Goal: Information Seeking & Learning: Learn about a topic

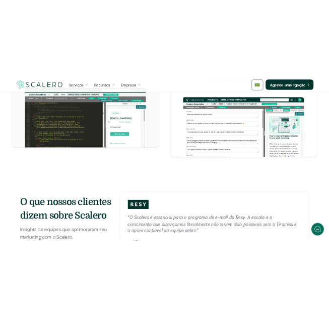
scroll to position [1157, 0]
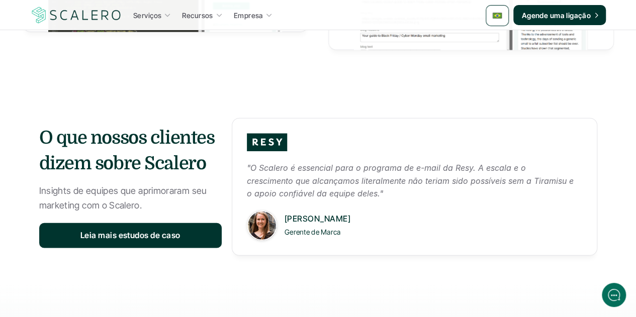
drag, startPoint x: 205, startPoint y: 165, endPoint x: 39, endPoint y: 136, distance: 168.5
click at [39, 136] on h3 "O que nossos clientes dizem sobre Scalero" at bounding box center [130, 151] width 183 height 51
copy h3 "O que nossos clientes dizem sobre Scalero"
drag, startPoint x: 144, startPoint y: 204, endPoint x: 32, endPoint y: 192, distance: 112.3
click at [32, 192] on section "O que nossos clientes dizem sobre Scalero Insights de equipes que aprimoraram s…" at bounding box center [319, 187] width 604 height 178
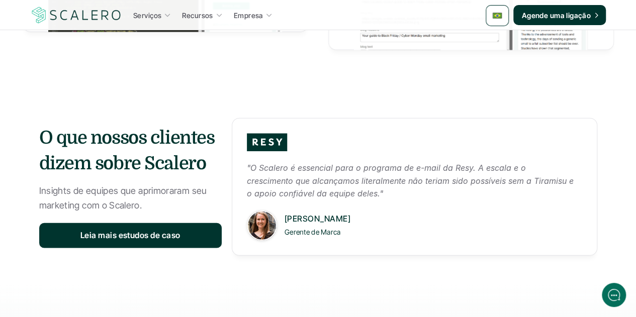
copy p "Insights de equipes que aprimoraram seu marketing com o Scalero."
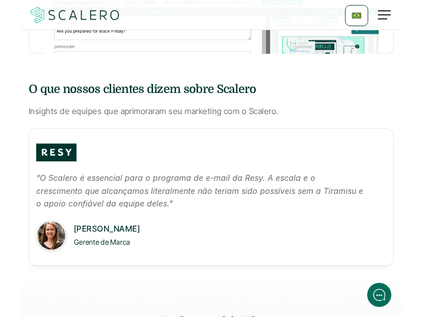
scroll to position [1039, 0]
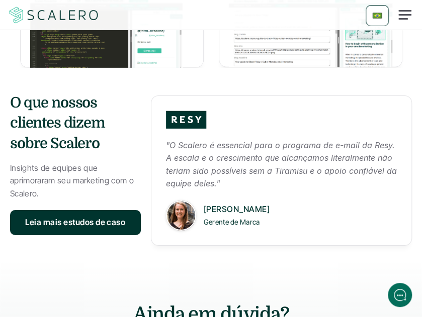
click at [207, 139] on p ""O Scalero é essencial para o programa de e-mail da Resy. A escala e o crescime…" at bounding box center [281, 164] width 231 height 51
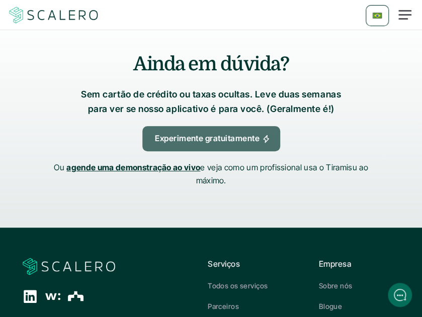
scroll to position [1291, 0]
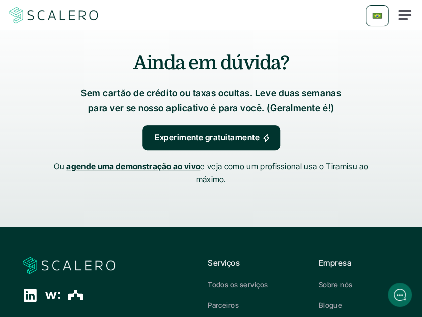
drag, startPoint x: 281, startPoint y: 60, endPoint x: 116, endPoint y: 61, distance: 165.0
click at [116, 61] on h2 "Ainda em dúvida?" at bounding box center [211, 63] width 342 height 27
copy h2 "Ainda em dúvida?"
drag, startPoint x: 320, startPoint y: 107, endPoint x: 53, endPoint y: 93, distance: 267.0
click at [53, 93] on div "Ainda em dúvida? Sem cartão de crédito ou taxas ocultas. Leve duas semanas para…" at bounding box center [211, 118] width 422 height 217
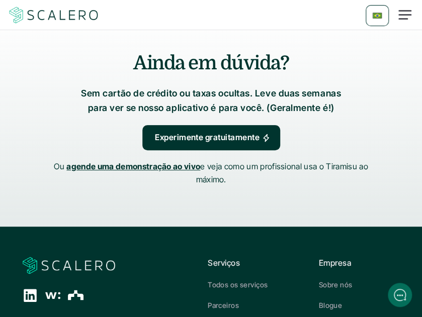
click at [89, 95] on p "Sem cartão de crédito ou taxas ocultas. Leve duas semanas para ver se nosso apl…" at bounding box center [211, 101] width 282 height 29
click at [75, 92] on p "Sem cartão de crédito ou taxas ocultas. Leve duas semanas para ver se nosso apl…" at bounding box center [211, 101] width 282 height 29
drag, startPoint x: 71, startPoint y: 93, endPoint x: 321, endPoint y: 111, distance: 250.7
click at [321, 111] on p "Sem cartão de crédito ou taxas ocultas. Leve duas semanas para ver se nosso apl…" at bounding box center [211, 101] width 282 height 29
copy p "Sem cartão de crédito ou taxas ocultas. Leve duas semanas para ver se nosso apl…"
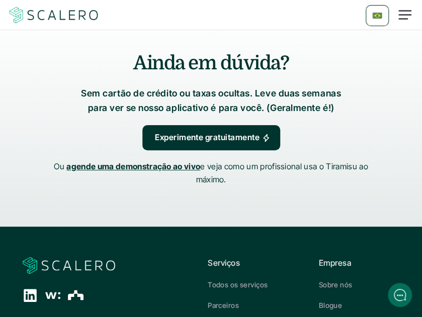
drag, startPoint x: 225, startPoint y: 180, endPoint x: 56, endPoint y: 162, distance: 170.5
click at [56, 162] on p "Ou agende uma demonstração ao vivo e veja como um profissional usa o Tiramisu a…" at bounding box center [211, 173] width 327 height 26
copy p "Ou agende uma demonstração ao vivo e veja como um profissional usa o Tiramisu a…"
click at [244, 199] on div "Ainda em dúvida? Sem cartão de crédito ou taxas ocultas. Leve duas semanas para…" at bounding box center [211, 118] width 422 height 217
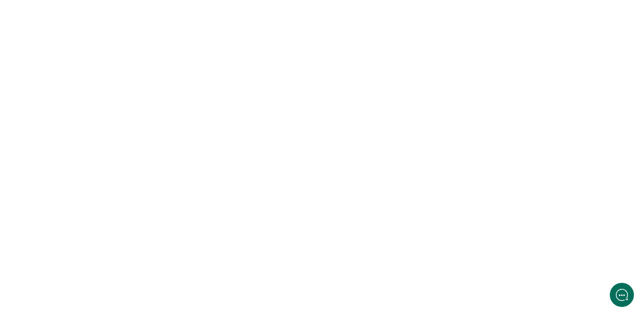
click at [186, 0] on html at bounding box center [322, 0] width 644 height 0
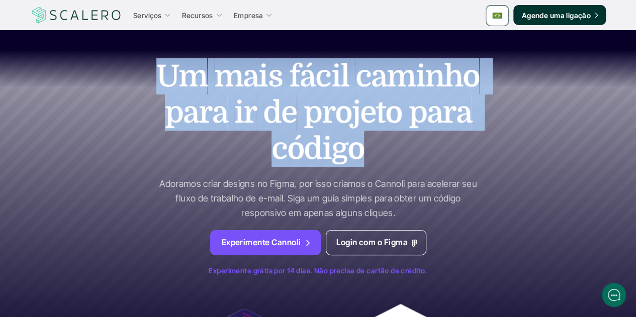
drag, startPoint x: 357, startPoint y: 149, endPoint x: 148, endPoint y: 87, distance: 218.2
click at [148, 87] on h1 "Um mais fácil caminho para ir de projeto para código" at bounding box center [318, 112] width 352 height 109
copy h1 "Um mais fácil caminho para ir de projeto para código"
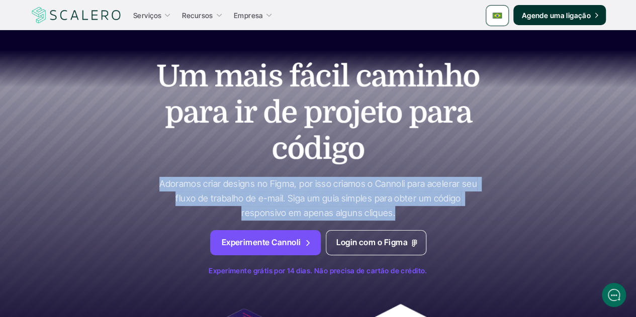
drag, startPoint x: 393, startPoint y: 213, endPoint x: 159, endPoint y: 182, distance: 235.4
click at [159, 182] on p "Adoramos criar designs no Figma, por isso criamos o Cannoli para acelerar seu f…" at bounding box center [318, 198] width 327 height 43
copy p "Adoramos criar designs no Figma, por isso criamos o Cannoli para acelerar seu f…"
drag, startPoint x: 426, startPoint y: 270, endPoint x: 207, endPoint y: 268, distance: 218.3
click at [207, 268] on p "Experimente grátis por 14 dias. Não precisa de cartão de crédito." at bounding box center [319, 271] width 604 height 11
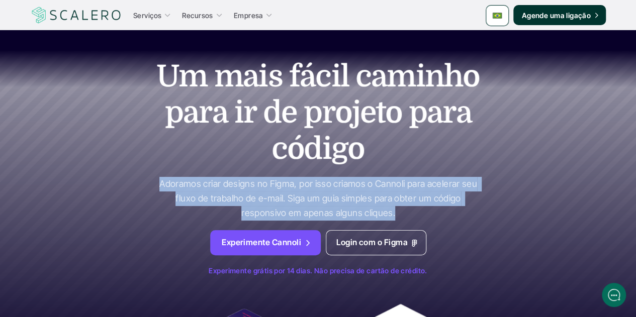
copy p "Experimente grátis por 14 dias. Não precisa de cartão de crédito."
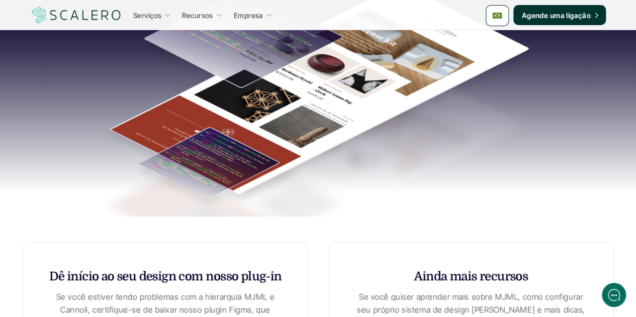
scroll to position [402, 0]
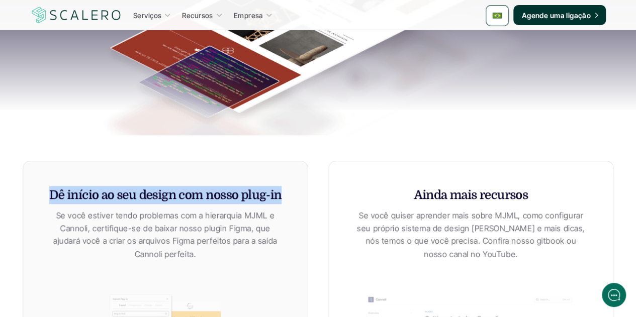
drag, startPoint x: 278, startPoint y: 197, endPoint x: 48, endPoint y: 196, distance: 229.9
click at [48, 196] on div "Dê início ao seu design com nosso plug-in Se você estiver tendo problemas com a…" at bounding box center [166, 307] width 286 height 292
copy h5 "Dê início ao seu design com nosso plug-in"
drag, startPoint x: 527, startPoint y: 197, endPoint x: 414, endPoint y: 189, distance: 114.0
click at [414, 189] on h5 "Ainda mais recursos" at bounding box center [471, 195] width 234 height 18
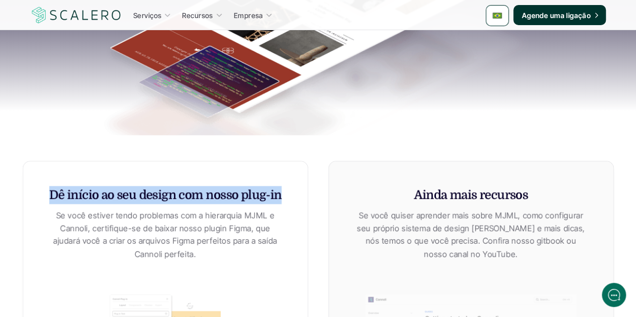
copy h5 "Ainda mais recursos"
drag, startPoint x: 194, startPoint y: 254, endPoint x: 57, endPoint y: 207, distance: 144.1
click at [57, 207] on div "Dê início ao seu design com nosso plug-in Se você estiver tendo problemas com a…" at bounding box center [165, 223] width 234 height 74
copy p "Se você estiver tendo problemas com a hierarquia MJML e Cannoli, certifique-se …"
drag, startPoint x: 486, startPoint y: 255, endPoint x: 356, endPoint y: 215, distance: 135.6
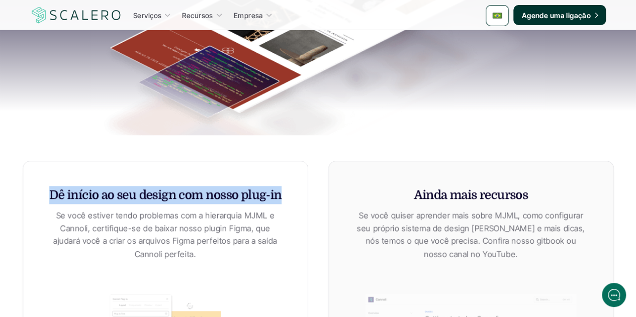
click at [356, 215] on p "Se você quiser aprender mais sobre MJML, como configurar seu próprio sistema de…" at bounding box center [471, 234] width 234 height 51
copy p "Se você quiser aprender mais sobre MJML, como configurar seu próprio sistema de…"
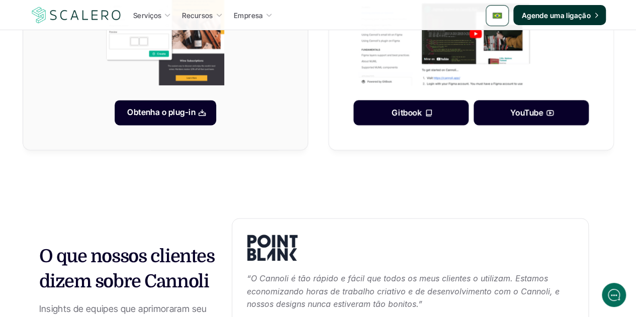
scroll to position [805, 0]
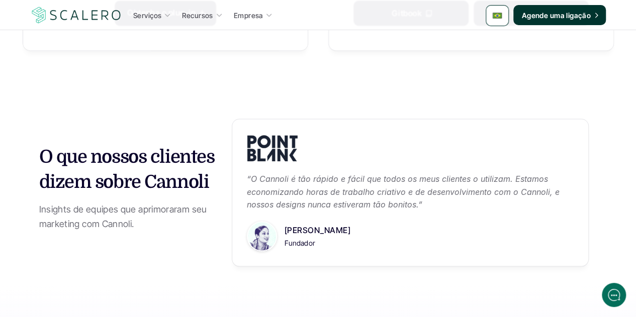
drag, startPoint x: 208, startPoint y: 183, endPoint x: 40, endPoint y: 157, distance: 169.9
click at [40, 157] on h3 "O que nossos clientes dizem sobre Cannoli" at bounding box center [130, 169] width 183 height 51
copy h3 "O que nossos clientes dizem sobre Cannoli"
drag, startPoint x: 134, startPoint y: 224, endPoint x: 28, endPoint y: 206, distance: 107.1
click at [28, 206] on section "O que nossos clientes dizem sobre Cannoli Insights de equipes que aprimoraram s…" at bounding box center [319, 188] width 604 height 178
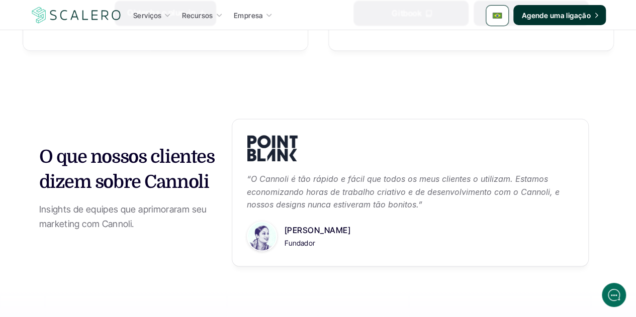
copy p "Insights de equipes que aprimoraram seu marketing com Cannoli."
drag, startPoint x: 422, startPoint y: 206, endPoint x: 244, endPoint y: 177, distance: 180.0
click at [244, 177] on div "“O Cannoli é tão rápido e fácil que todos os meus clientes o utilizam. Estamos …" at bounding box center [410, 193] width 357 height 148
copy p "“O Cannoli é tão rápido e fácil que todos os meus clientes o utilizam. Estamos …"
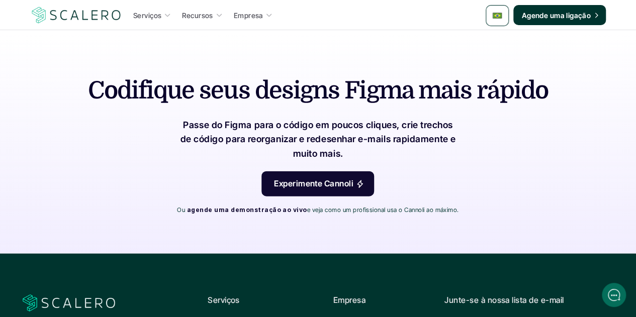
scroll to position [1006, 0]
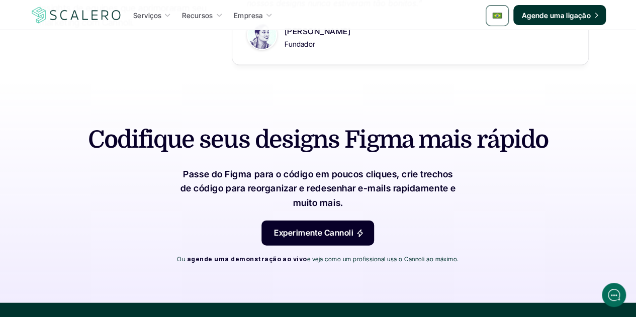
drag, startPoint x: 547, startPoint y: 138, endPoint x: 124, endPoint y: 134, distance: 423.6
click at [234, 132] on h2 "Codifique seus designs Figma mais rápido" at bounding box center [318, 140] width 523 height 34
drag, startPoint x: 88, startPoint y: 134, endPoint x: 544, endPoint y: 142, distance: 456.9
click at [544, 142] on h2 "Codifique seus designs Figma mais rápido" at bounding box center [318, 140] width 523 height 34
drag, startPoint x: 342, startPoint y: 205, endPoint x: 179, endPoint y: 177, distance: 165.4
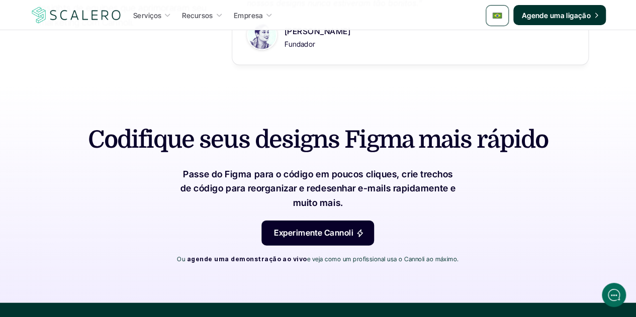
click at [179, 177] on p "Passe do Figma para o código em poucos cliques, crie trechos de código para reo…" at bounding box center [319, 189] width 282 height 43
drag, startPoint x: 182, startPoint y: 259, endPoint x: 456, endPoint y: 260, distance: 273.7
click at [456, 260] on div "Codifique seus designs Figma mais rápido Passe do Figma para o código em poucos…" at bounding box center [319, 193] width 604 height 220
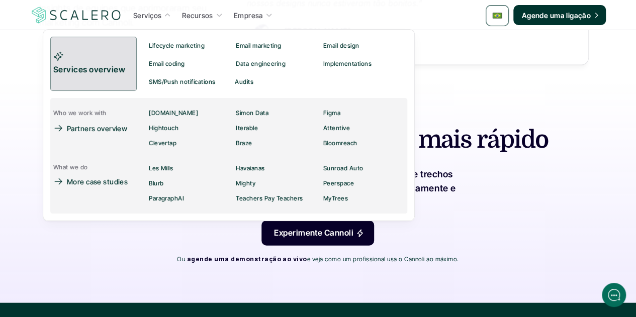
click at [102, 71] on p "Services overview" at bounding box center [90, 69] width 74 height 13
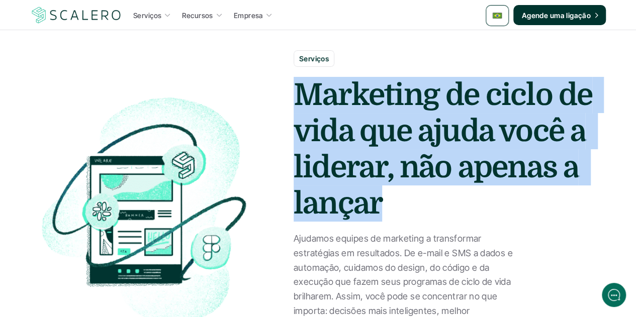
drag, startPoint x: 383, startPoint y: 199, endPoint x: 294, endPoint y: 104, distance: 130.6
click at [294, 104] on strong "Marketing de ciclo de vida que ajuda você a liderar, não apenas a lançar" at bounding box center [446, 149] width 304 height 143
copy strong "Marketing de ciclo de vida que ajuda você a liderar, não apenas a lançar"
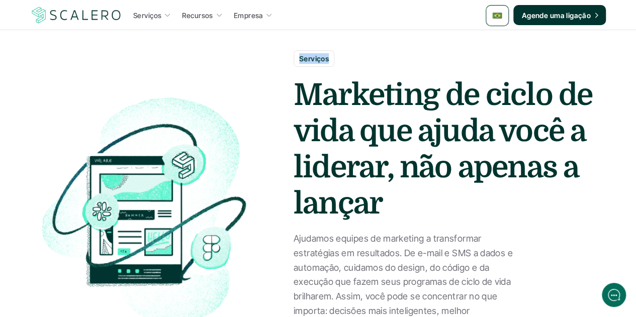
drag, startPoint x: 327, startPoint y: 57, endPoint x: 293, endPoint y: 52, distance: 34.6
click at [293, 52] on div "Serviços Marketing de ciclo de vida que ajuda você a liderar, não apenas a lanç…" at bounding box center [452, 209] width 337 height 339
copy p "Serviços"
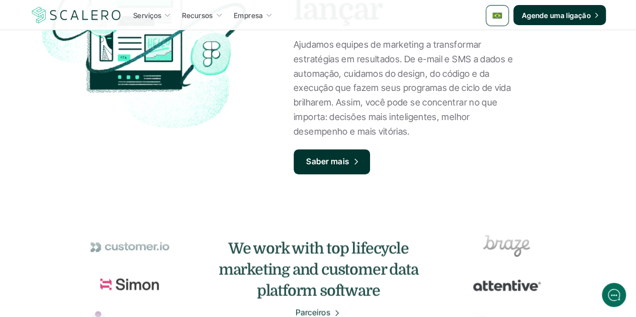
scroll to position [101, 0]
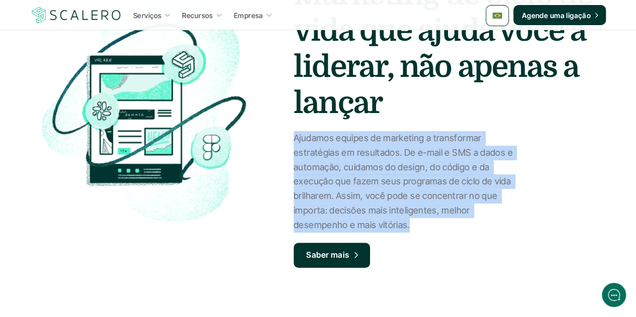
drag, startPoint x: 410, startPoint y: 224, endPoint x: 292, endPoint y: 142, distance: 142.8
click at [292, 142] on div "Serviços Marketing de ciclo de vida que ajuda você a liderar, não apenas a lanç…" at bounding box center [452, 109] width 337 height 339
copy p "Ajudamos equipes de marketing a transformar estratégias em resultados. De e-mai…"
click at [374, 183] on p "Ajudamos equipes de marketing a transformar estratégias em resultados. De e-mai…" at bounding box center [407, 182] width 226 height 102
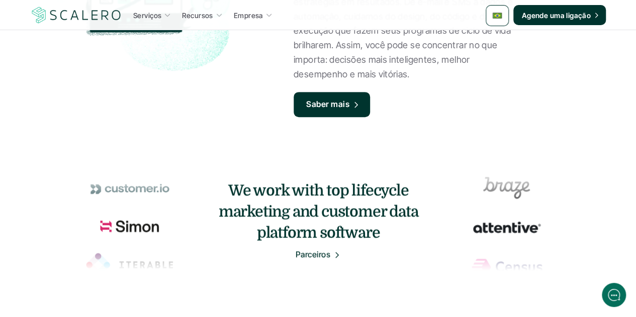
scroll to position [352, 0]
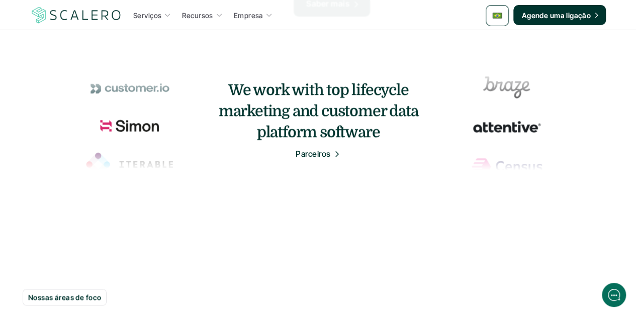
click at [335, 131] on h4 "We work with top lifecycle marketing and customer data platform software" at bounding box center [318, 110] width 201 height 63
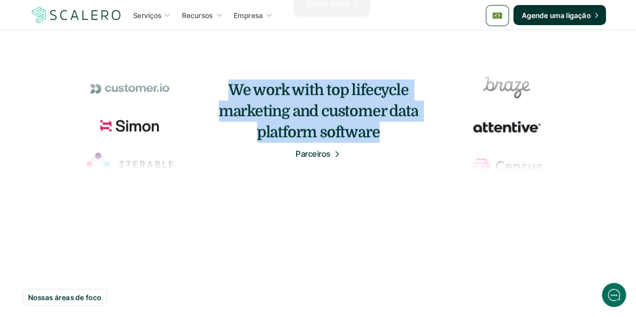
drag, startPoint x: 378, startPoint y: 134, endPoint x: 210, endPoint y: 82, distance: 176.5
click at [210, 82] on div "We work with top lifecycle marketing and customer data platform software Parcei…" at bounding box center [318, 120] width 558 height 157
copy h4 "We work with top lifecycle marketing and customer data platform software"
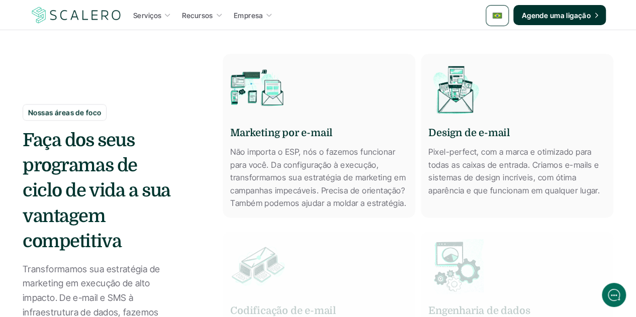
scroll to position [553, 0]
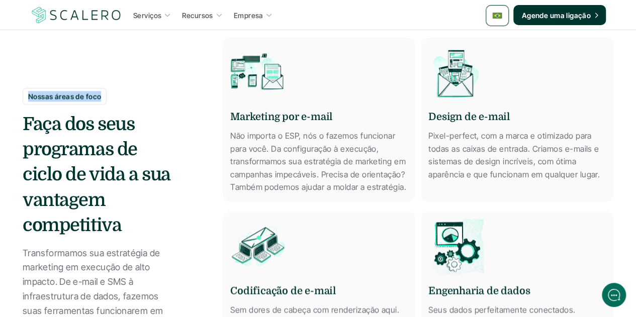
drag, startPoint x: 99, startPoint y: 97, endPoint x: 28, endPoint y: 91, distance: 71.1
click at [28, 91] on p "Nossas áreas de foco" at bounding box center [64, 96] width 73 height 11
copy p "Nossas áreas de foco"
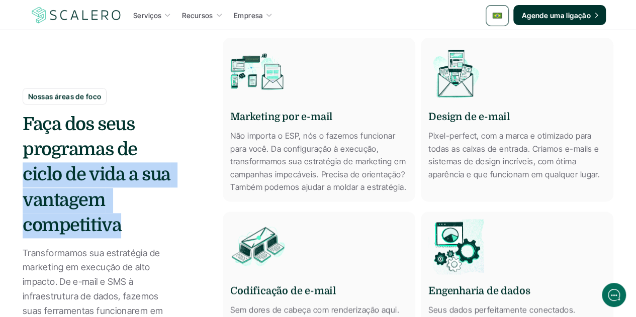
drag, startPoint x: 120, startPoint y: 224, endPoint x: 20, endPoint y: 126, distance: 140.2
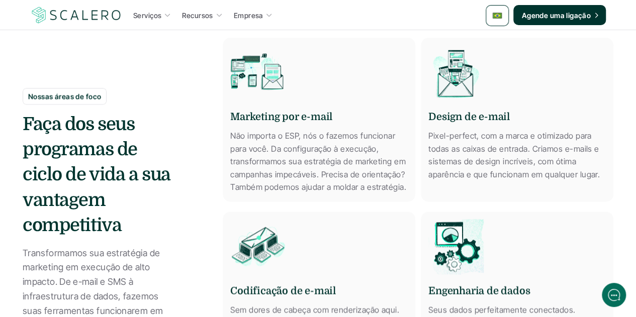
click at [35, 126] on h3 "Faça dos seus programas de ciclo de vida a sua vantagem competitiva" at bounding box center [98, 175] width 151 height 127
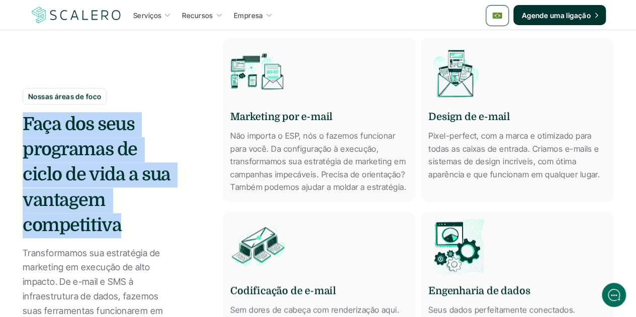
drag, startPoint x: 25, startPoint y: 119, endPoint x: 120, endPoint y: 229, distance: 145.5
click at [120, 229] on h3 "Faça dos seus programas de ciclo de vida a sua vantagem competitiva" at bounding box center [98, 175] width 151 height 127
copy h3 "Faça dos seus programas de ciclo de vida a sua vantagem competitiva"
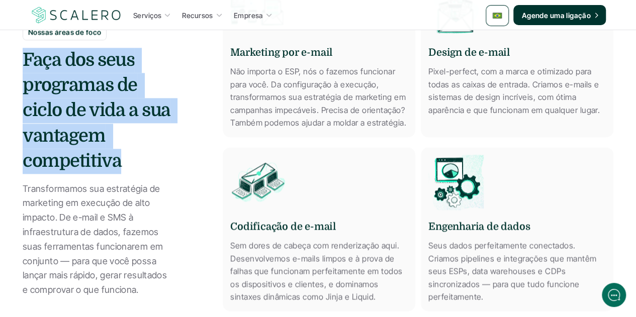
scroll to position [654, 0]
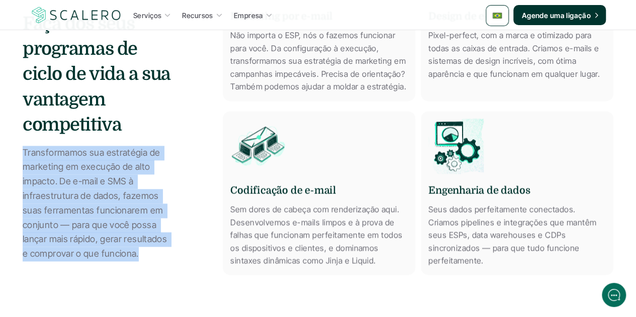
drag, startPoint x: 138, startPoint y: 256, endPoint x: 23, endPoint y: 153, distance: 154.0
click at [23, 153] on p "Transformamos sua estratégia de marketing em execução de alto impacto. De e-mai…" at bounding box center [98, 204] width 151 height 116
copy p "Transformamos sua estratégia de marketing em execução de alto impacto. De e-mai…"
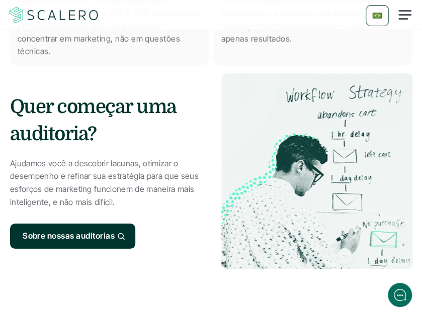
scroll to position [1056, 0]
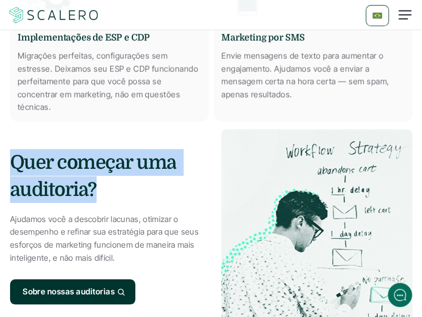
drag, startPoint x: 96, startPoint y: 159, endPoint x: 12, endPoint y: 140, distance: 86.8
click at [12, 149] on h2 "Quer começar uma auditoria?" at bounding box center [105, 175] width 191 height 53
copy h2 "Quer começar uma auditoria?"
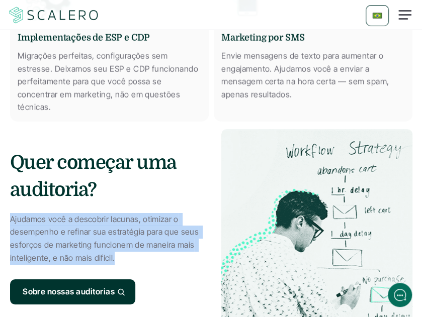
drag, startPoint x: 112, startPoint y: 232, endPoint x: 7, endPoint y: 195, distance: 111.4
copy p "Ajudamos você a descobrir lacunas, otimizar o desempenho e refinar sua estratég…"
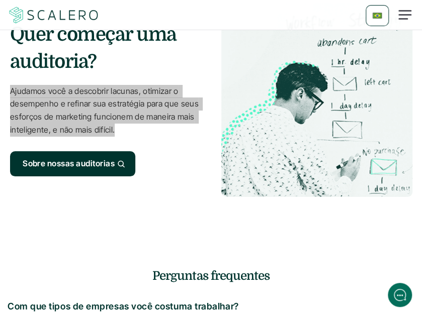
scroll to position [1308, 0]
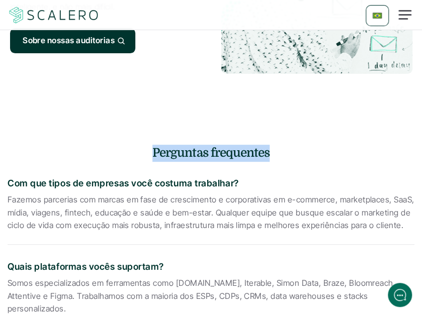
drag, startPoint x: 269, startPoint y: 128, endPoint x: 154, endPoint y: 121, distance: 115.0
click at [154, 145] on h4 "Perguntas frequentes" at bounding box center [211, 153] width 407 height 17
copy h4 "Perguntas frequentes"
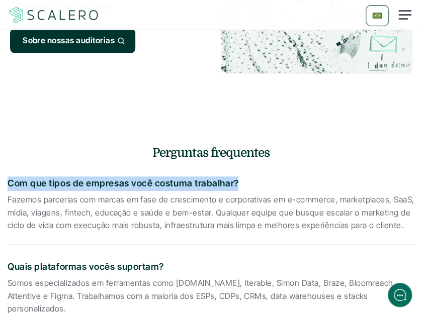
drag, startPoint x: 236, startPoint y: 157, endPoint x: 8, endPoint y: 152, distance: 228.5
click at [8, 177] on p "Com que tipos de empresas você costuma trabalhar?" at bounding box center [159, 184] width 302 height 15
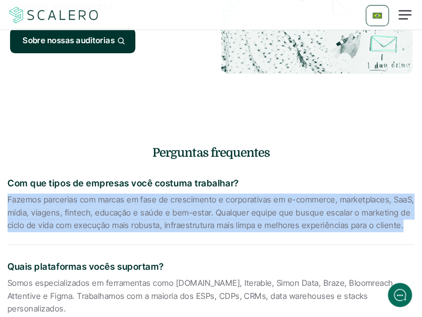
drag, startPoint x: 397, startPoint y: 200, endPoint x: 4, endPoint y: 176, distance: 394.1
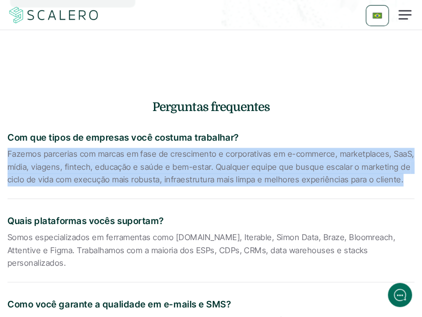
scroll to position [1409, 0]
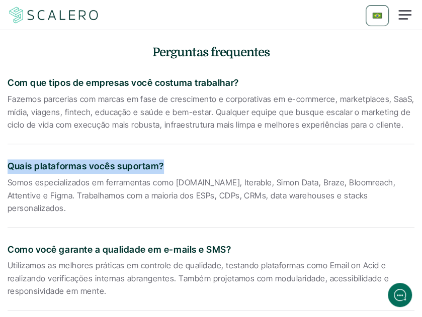
drag, startPoint x: 163, startPoint y: 139, endPoint x: 7, endPoint y: 133, distance: 156.6
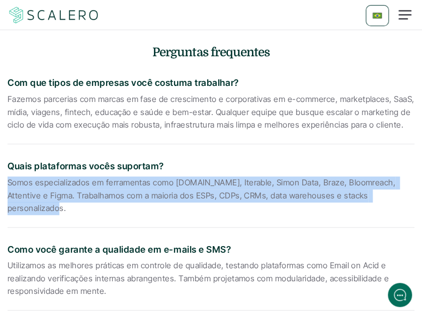
drag, startPoint x: 382, startPoint y: 173, endPoint x: 4, endPoint y: 155, distance: 378.7
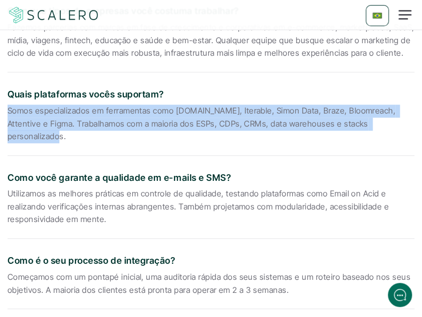
scroll to position [1509, 0]
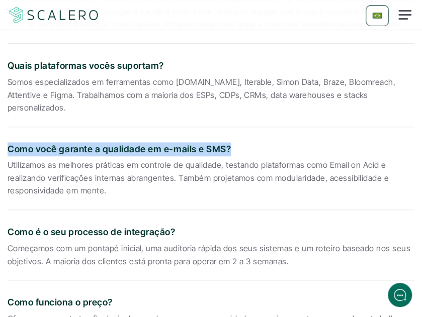
drag, startPoint x: 226, startPoint y: 107, endPoint x: 9, endPoint y: 108, distance: 217.3
click at [9, 142] on p "Como você garante a qualidade em e-mails e SMS?" at bounding box center [159, 149] width 302 height 15
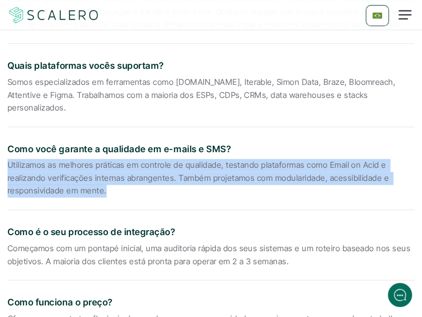
drag, startPoint x: 102, startPoint y: 152, endPoint x: 0, endPoint y: 122, distance: 106.2
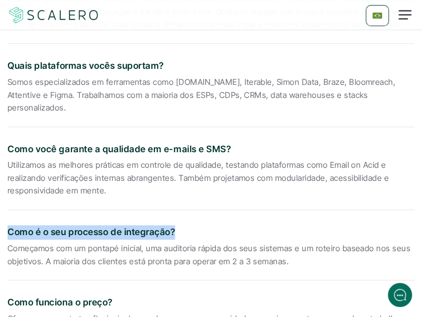
drag, startPoint x: 174, startPoint y: 195, endPoint x: 8, endPoint y: 180, distance: 167.2
click at [8, 215] on div "Como é o seu processo de integração? Começamos com um pontapé inicial, uma audi…" at bounding box center [211, 247] width 407 height 65
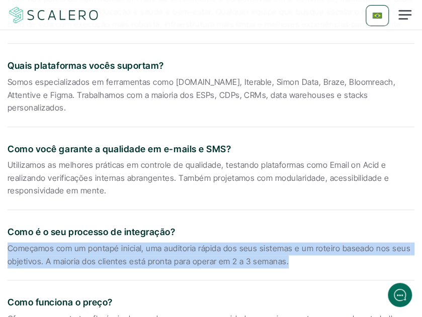
drag, startPoint x: 285, startPoint y: 223, endPoint x: 0, endPoint y: 209, distance: 285.1
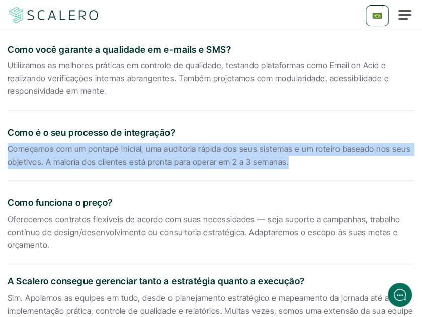
scroll to position [1610, 0]
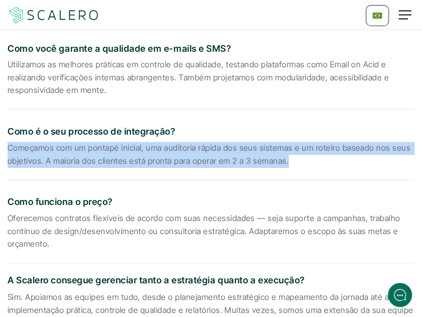
drag, startPoint x: 113, startPoint y: 164, endPoint x: 7, endPoint y: 153, distance: 106.7
click at [7, 153] on section "Perguntas frequentes Com que tipos de empresas você costuma trabalhar? Fazemos …" at bounding box center [211, 238] width 422 height 871
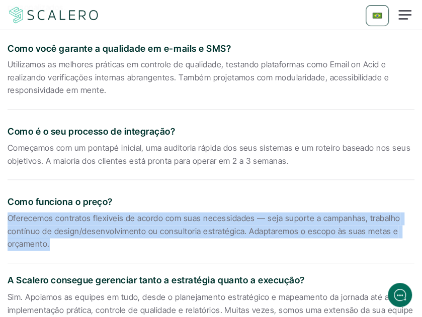
drag, startPoint x: 48, startPoint y: 205, endPoint x: 0, endPoint y: 185, distance: 52.5
click at [0, 185] on section "Perguntas frequentes Com que tipos de empresas você costuma trabalhar? Fazemos …" at bounding box center [211, 238] width 422 height 871
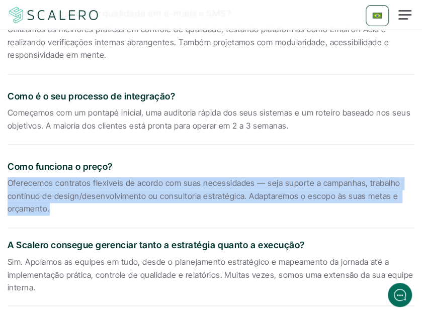
scroll to position [1660, 0]
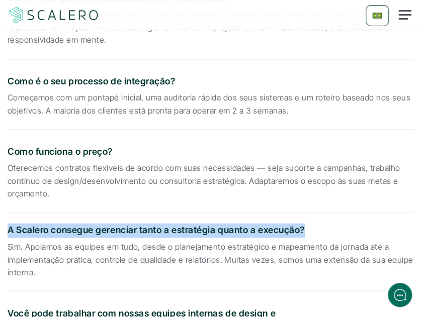
drag, startPoint x: 303, startPoint y: 189, endPoint x: 2, endPoint y: 182, distance: 300.9
click at [2, 182] on section "Perguntas frequentes Com que tipos de empresas você costuma trabalhar? Fazemos …" at bounding box center [211, 187] width 422 height 871
drag, startPoint x: 36, startPoint y: 233, endPoint x: 0, endPoint y: 213, distance: 41.4
click at [0, 213] on section "Perguntas frequentes Com que tipos de empresas você costuma trabalhar? Fazemos …" at bounding box center [211, 187] width 422 height 871
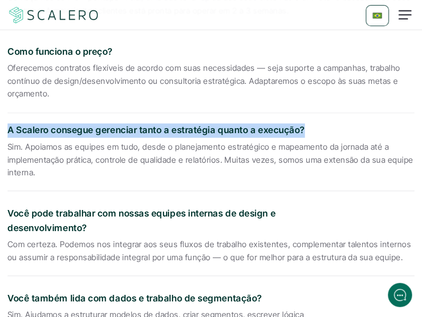
scroll to position [1761, 0]
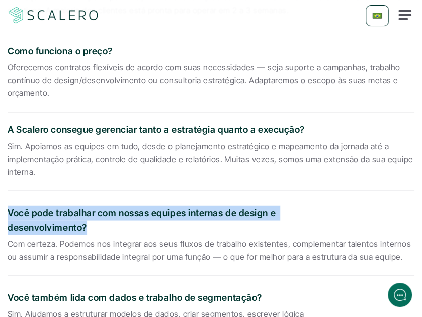
drag, startPoint x: 87, startPoint y: 186, endPoint x: 7, endPoint y: 169, distance: 81.2
click at [8, 206] on p "Você pode trabalhar com nossas equipes internas de design e desenvolvimento?" at bounding box center [159, 220] width 302 height 29
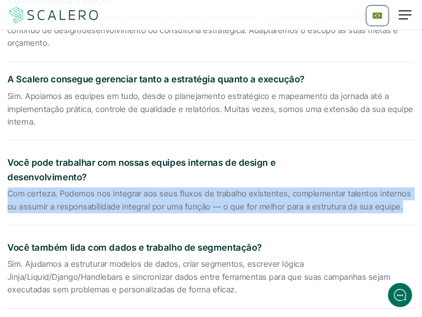
drag, startPoint x: 386, startPoint y: 168, endPoint x: 7, endPoint y: 157, distance: 379.0
click at [7, 157] on section "Perguntas frequentes Com que tipos de empresas você costuma trabalhar? Fazemos …" at bounding box center [211, 37] width 422 height 871
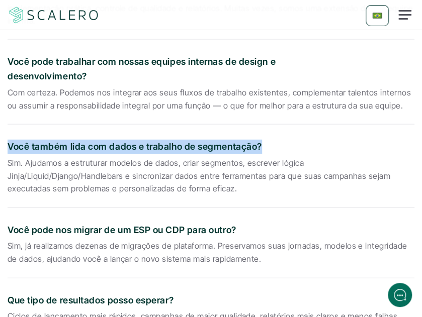
drag, startPoint x: 258, startPoint y: 106, endPoint x: 0, endPoint y: 108, distance: 258.1
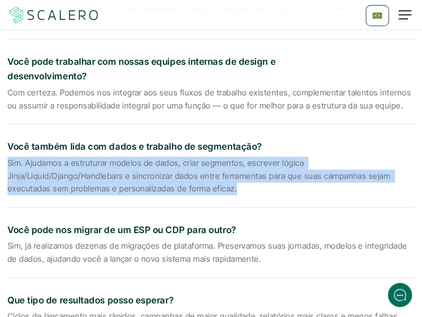
drag, startPoint x: 233, startPoint y: 150, endPoint x: 5, endPoint y: 125, distance: 229.3
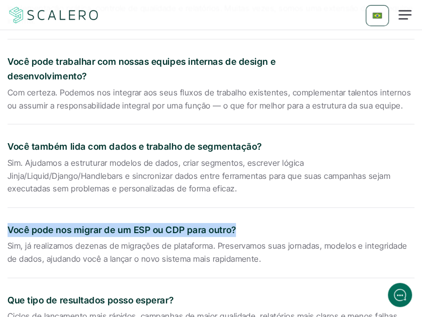
drag, startPoint x: 235, startPoint y: 189, endPoint x: 3, endPoint y: 184, distance: 232.5
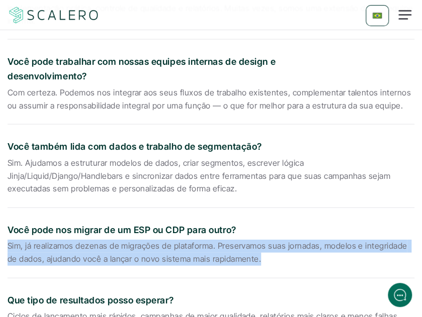
drag, startPoint x: 247, startPoint y: 222, endPoint x: 0, endPoint y: 211, distance: 247.3
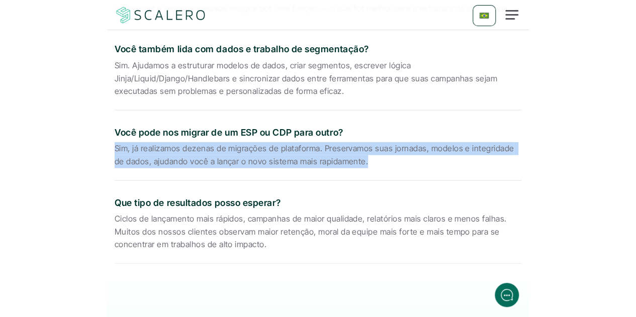
scroll to position [2012, 0]
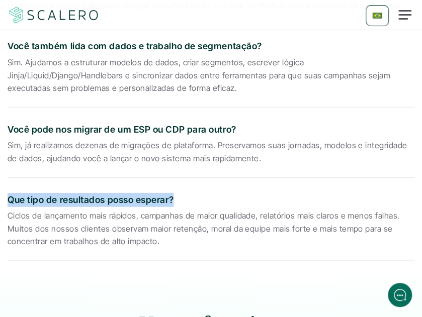
drag, startPoint x: 173, startPoint y: 159, endPoint x: 5, endPoint y: 155, distance: 168.1
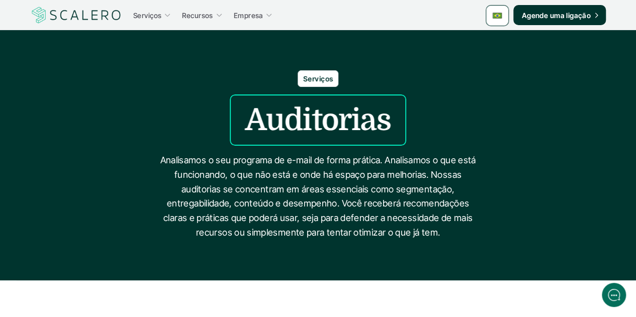
click at [364, 123] on h1 "Auditorias" at bounding box center [318, 120] width 146 height 36
drag, startPoint x: 364, startPoint y: 123, endPoint x: 353, endPoint y: 120, distance: 11.8
click at [352, 120] on h1 "Auditorias" at bounding box center [318, 120] width 146 height 36
click at [383, 124] on h1 "Auditorias" at bounding box center [318, 120] width 146 height 36
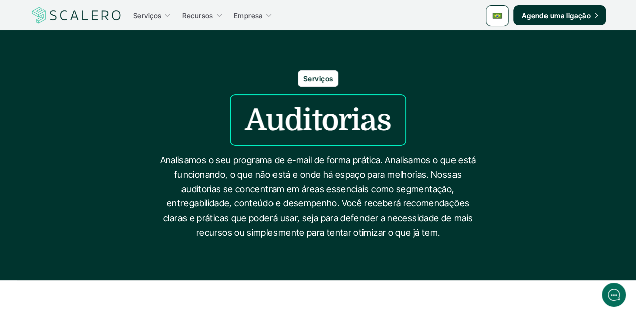
click at [386, 124] on h1 "Auditorias" at bounding box center [318, 120] width 146 height 36
click at [387, 120] on h1 "Auditorias" at bounding box center [318, 120] width 146 height 36
click at [284, 119] on h1 "Auditorias" at bounding box center [318, 120] width 146 height 36
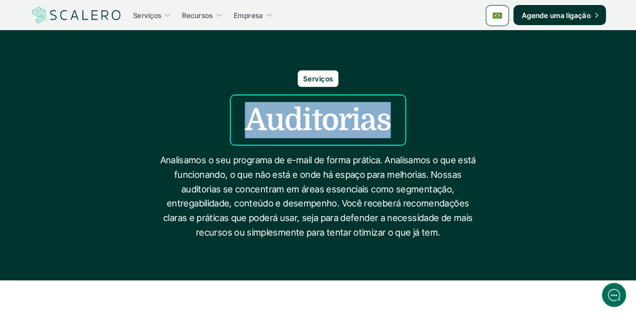
drag, startPoint x: 248, startPoint y: 120, endPoint x: 381, endPoint y: 124, distance: 133.9
click at [381, 124] on h1 "Auditorias" at bounding box center [318, 120] width 146 height 36
copy h1 "Auditorias"
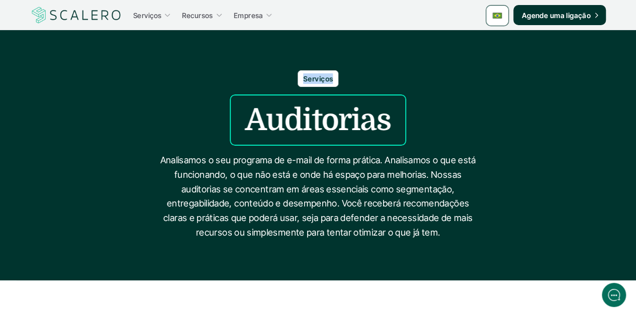
drag, startPoint x: 331, startPoint y: 80, endPoint x: 304, endPoint y: 76, distance: 27.4
click at [304, 76] on p "Serviços" at bounding box center [318, 78] width 30 height 11
copy p "Serviços"
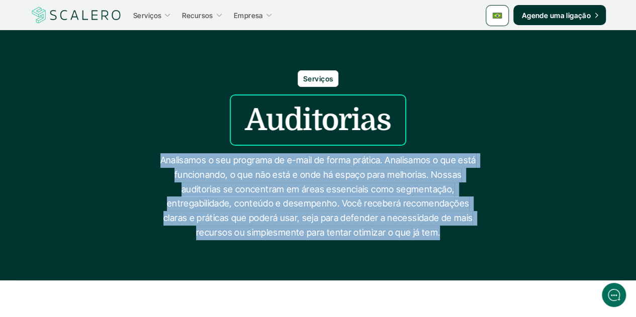
drag, startPoint x: 419, startPoint y: 234, endPoint x: 160, endPoint y: 161, distance: 268.7
click at [160, 161] on p "Analisamos o seu programa de e-mail de forma prática. Analisamos o que está fun…" at bounding box center [318, 196] width 327 height 87
copy p "Analisamos o seu programa de e-mail de forma prática. Analisamos o que está fun…"
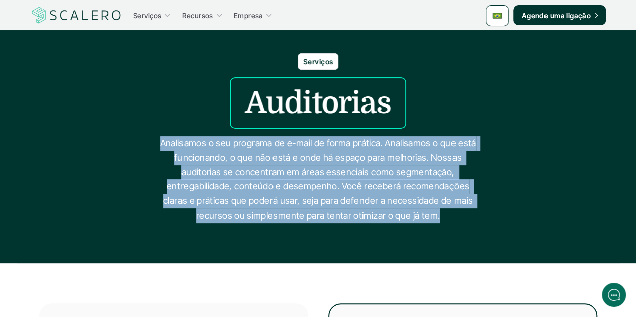
scroll to position [151, 0]
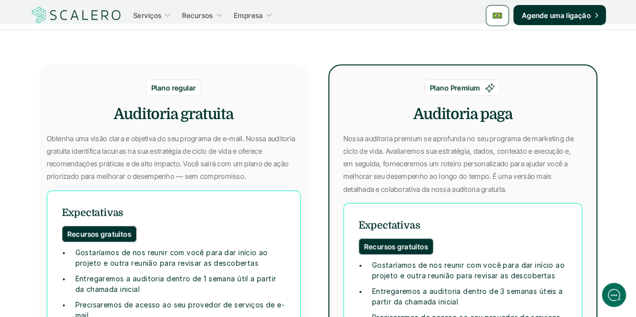
scroll to position [201, 0]
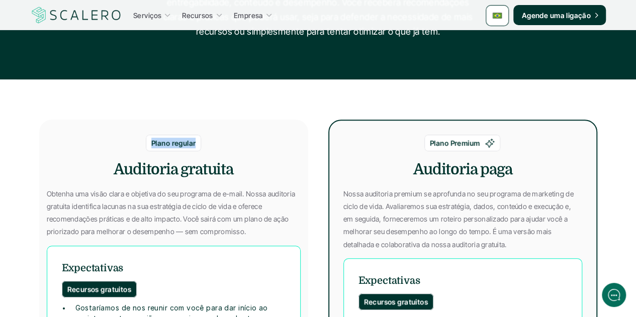
drag, startPoint x: 195, startPoint y: 141, endPoint x: 150, endPoint y: 141, distance: 44.8
click at [150, 141] on div "Plano regular" at bounding box center [173, 143] width 55 height 17
copy p "Plano regular"
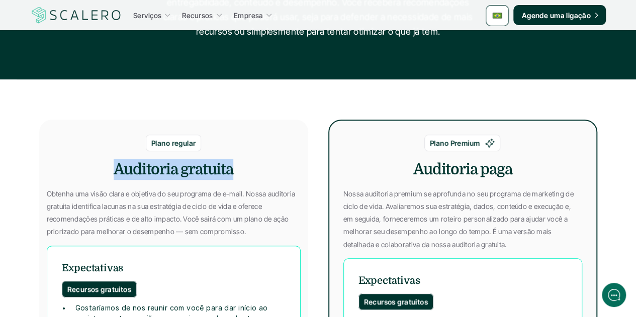
drag, startPoint x: 230, startPoint y: 164, endPoint x: 116, endPoint y: 154, distance: 115.1
copy h4 "Auditoria gratuita"
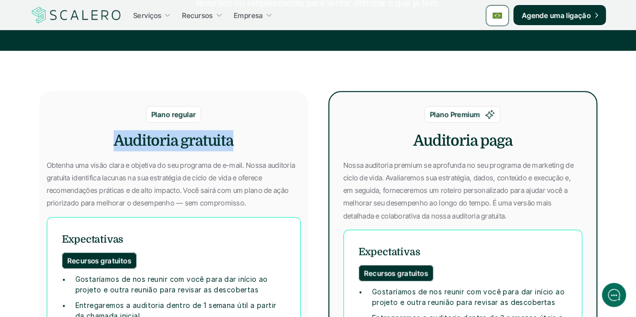
scroll to position [252, 0]
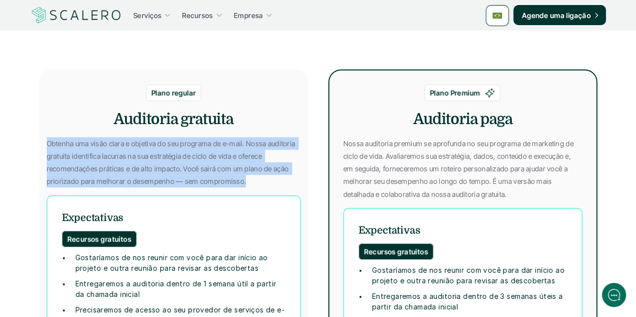
drag, startPoint x: 242, startPoint y: 184, endPoint x: 40, endPoint y: 148, distance: 206.0
copy p "Obtenha uma visão clara e objetiva do seu programa de e-mail. Nossa auditoria g…"
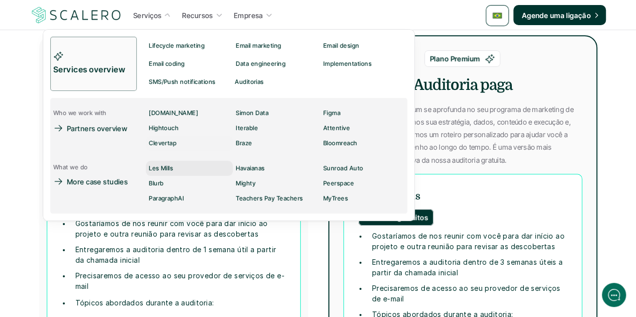
scroll to position [302, 0]
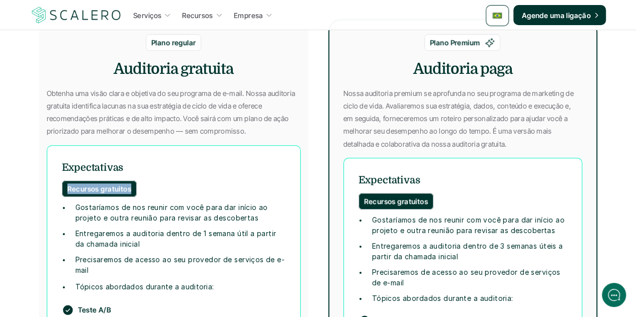
drag, startPoint x: 129, startPoint y: 188, endPoint x: 66, endPoint y: 185, distance: 63.0
click at [66, 185] on div "Recursos gratuitos" at bounding box center [99, 189] width 75 height 17
copy p "Recursos gratuitos"
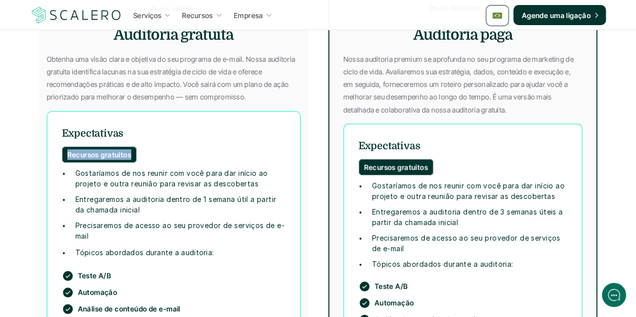
scroll to position [352, 0]
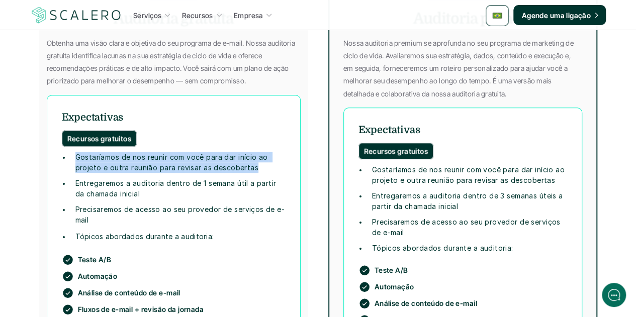
drag, startPoint x: 255, startPoint y: 169, endPoint x: 75, endPoint y: 153, distance: 179.8
click at [75, 153] on strong "Gostaríamos de nos reunir com você para dar início ao projeto e outra reunião p…" at bounding box center [172, 162] width 195 height 19
copy strong "Gostaríamos de nos reunir com você para dar início ao projeto e outra reunião p…"
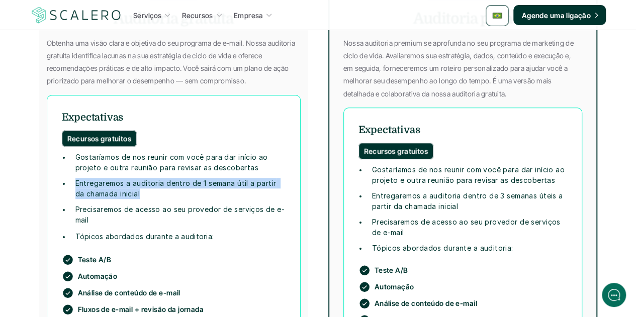
drag, startPoint x: 129, startPoint y: 193, endPoint x: 74, endPoint y: 183, distance: 55.8
click at [75, 183] on strong "Entregaremos a auditoria dentro de 1 semana útil a partir da chamada inicial" at bounding box center [176, 188] width 203 height 19
copy strong "Entregaremos a auditoria dentro de 1 semana útil a partir da chamada inicial"
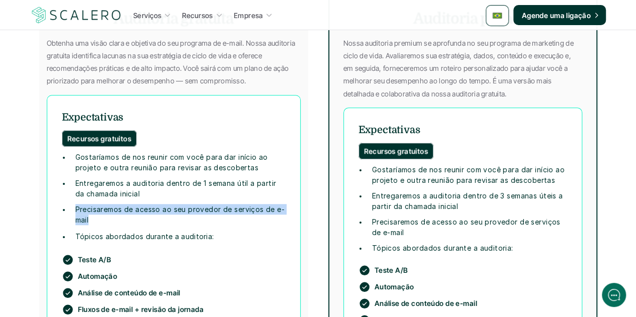
drag, startPoint x: 89, startPoint y: 221, endPoint x: 72, endPoint y: 212, distance: 18.9
click at [72, 212] on ul "Precisaremos de acesso ao seu provedor de serviços de e-mail" at bounding box center [174, 214] width 224 height 21
copy strong "Precisaremos de acesso ao seu provedor de serviços de e-mail"
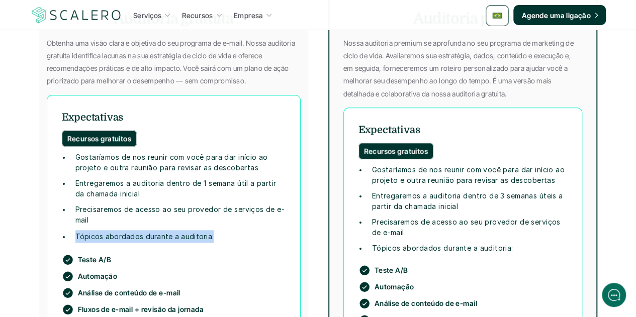
drag, startPoint x: 207, startPoint y: 237, endPoint x: 75, endPoint y: 232, distance: 131.9
click at [75, 232] on strong "Tópicos abordados durante a auditoria:" at bounding box center [144, 236] width 139 height 9
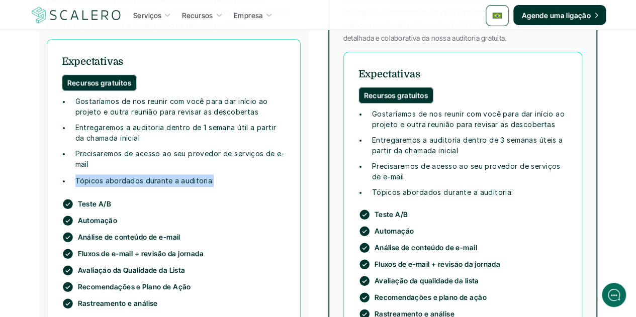
scroll to position [453, 0]
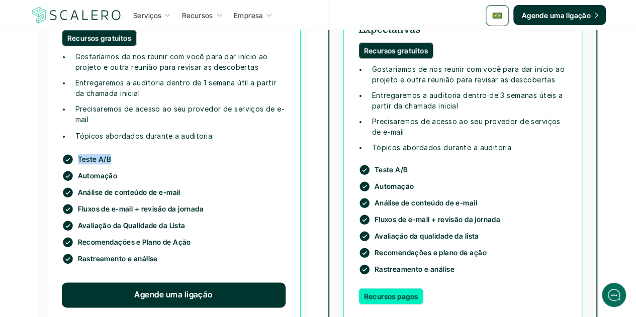
drag, startPoint x: 109, startPoint y: 159, endPoint x: 77, endPoint y: 155, distance: 31.9
click at [78, 155] on p "Teste A/B" at bounding box center [95, 159] width 34 height 11
drag, startPoint x: 116, startPoint y: 175, endPoint x: 78, endPoint y: 172, distance: 37.4
click at [78, 172] on p "Automação" at bounding box center [98, 176] width 40 height 11
drag, startPoint x: 179, startPoint y: 192, endPoint x: 71, endPoint y: 190, distance: 107.7
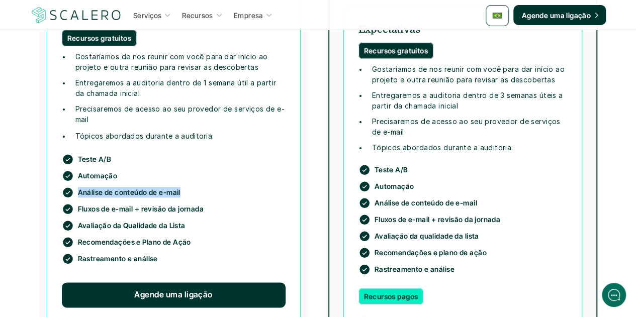
click at [71, 190] on div "Análise de conteúdo de e-mail" at bounding box center [121, 193] width 119 height 12
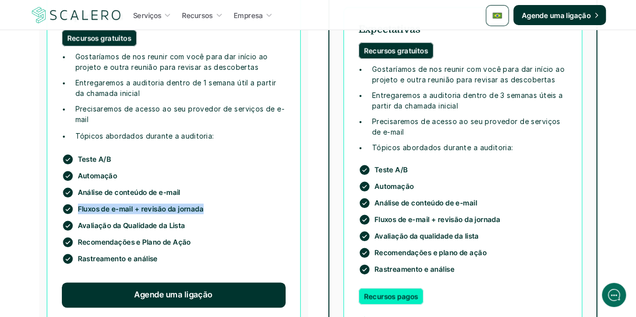
drag, startPoint x: 201, startPoint y: 208, endPoint x: 76, endPoint y: 202, distance: 124.9
click at [76, 202] on div "Teste A/B Automação Análise de conteúdo de e-mail Fluxos de e-mail + revisão da…" at bounding box center [174, 209] width 224 height 125
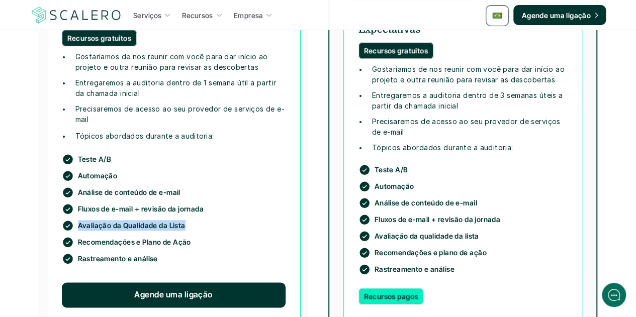
drag, startPoint x: 183, startPoint y: 225, endPoint x: 77, endPoint y: 225, distance: 105.6
click at [78, 225] on p "Avaliação da Qualidade da Lista" at bounding box center [132, 225] width 108 height 11
drag, startPoint x: 190, startPoint y: 243, endPoint x: 78, endPoint y: 243, distance: 111.7
click at [78, 243] on p "Recomendações e Plano de Ação" at bounding box center [134, 242] width 113 height 11
drag, startPoint x: 155, startPoint y: 258, endPoint x: 76, endPoint y: 258, distance: 79.0
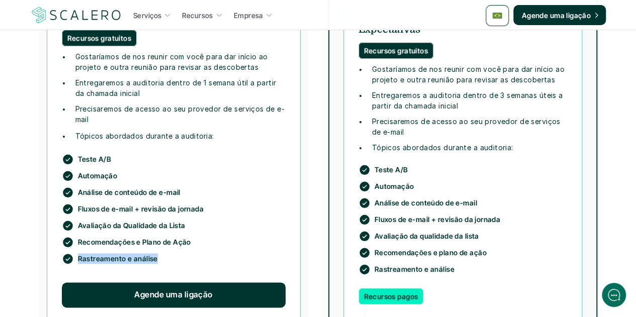
click at [76, 258] on div "Rastreamento e análise" at bounding box center [110, 259] width 96 height 12
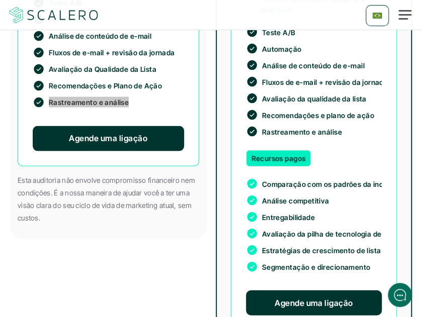
scroll to position [654, 0]
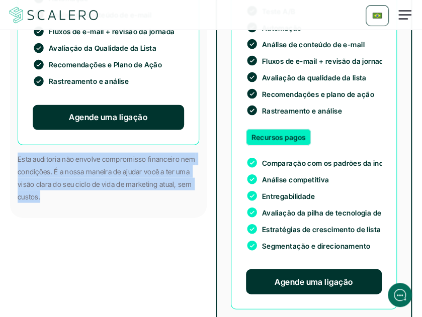
drag, startPoint x: 40, startPoint y: 184, endPoint x: 17, endPoint y: 149, distance: 41.7
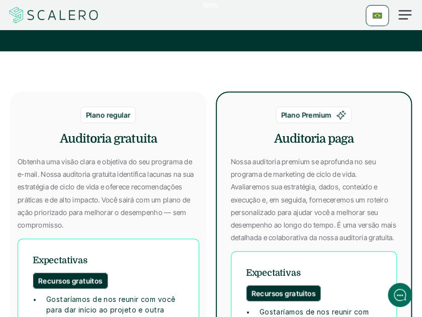
scroll to position [201, 0]
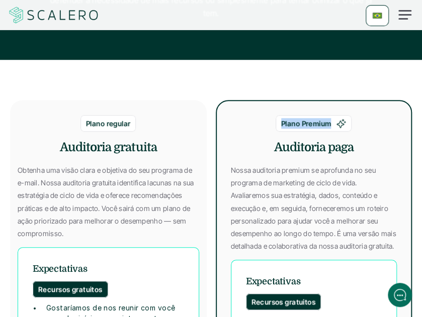
drag, startPoint x: 329, startPoint y: 125, endPoint x: 279, endPoint y: 121, distance: 50.0
click at [279, 121] on div "Plano Premium" at bounding box center [314, 123] width 76 height 17
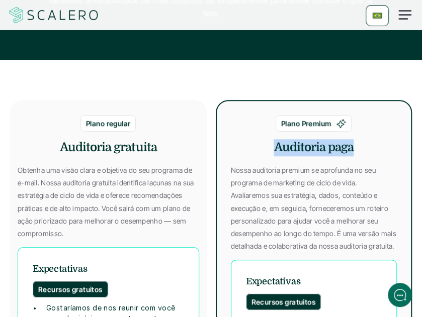
drag, startPoint x: 351, startPoint y: 150, endPoint x: 272, endPoint y: 145, distance: 79.6
click at [272, 145] on h4 "Auditoria paga" at bounding box center [314, 147] width 167 height 17
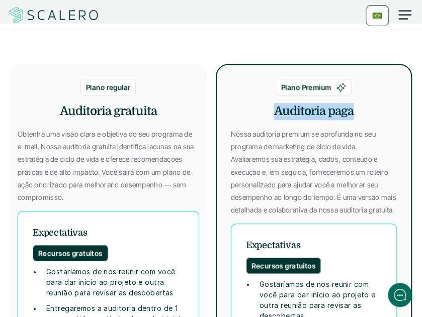
scroll to position [252, 0]
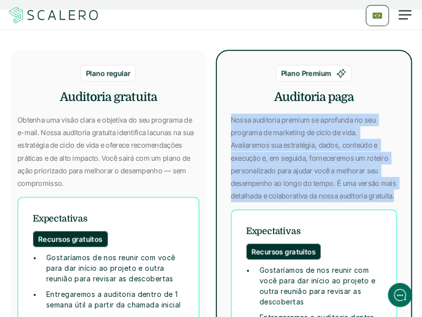
drag, startPoint x: 356, startPoint y: 198, endPoint x: 232, endPoint y: 123, distance: 144.4
click at [232, 123] on p "Nossa auditoria premium se aprofunda no seu programa de marketing de ciclo de v…" at bounding box center [314, 158] width 167 height 89
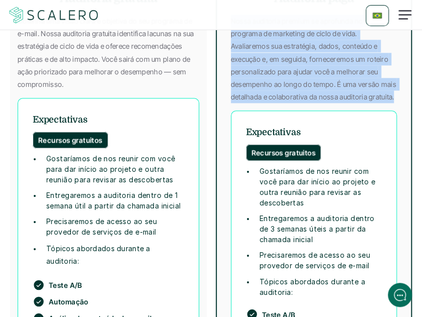
scroll to position [352, 0]
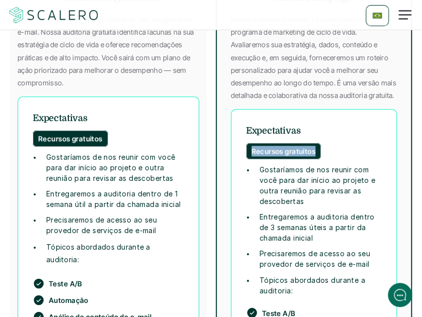
drag, startPoint x: 314, startPoint y: 151, endPoint x: 253, endPoint y: 149, distance: 61.4
click at [253, 149] on p "Recursos gratuitos" at bounding box center [284, 151] width 64 height 11
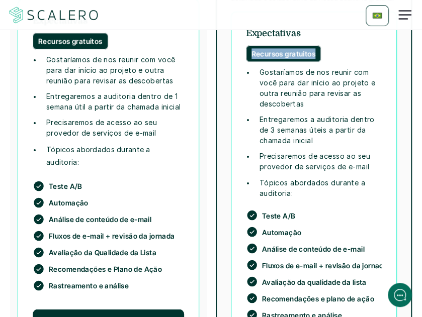
scroll to position [453, 0]
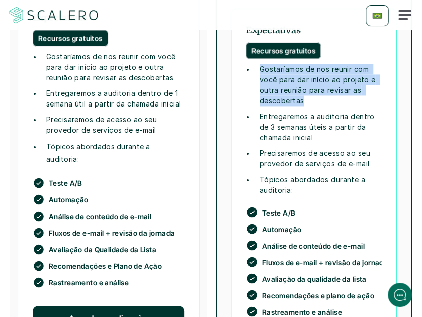
drag, startPoint x: 302, startPoint y: 99, endPoint x: 258, endPoint y: 71, distance: 52.5
click at [258, 71] on ul "Gostaríamos de nos reunir com você para dar início ao projeto e outra reunião p…" at bounding box center [314, 85] width 136 height 42
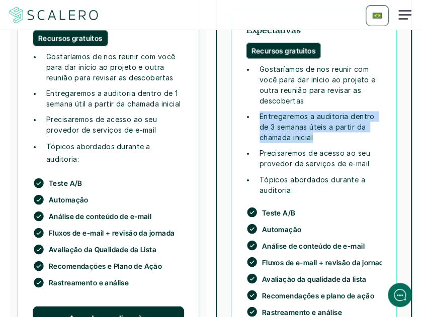
drag, startPoint x: 313, startPoint y: 140, endPoint x: 260, endPoint y: 116, distance: 58.8
click at [260, 116] on strong "Entregaremos a auditoria dentro de 3 semanas úteis a partir da chamada inicial" at bounding box center [318, 127] width 117 height 30
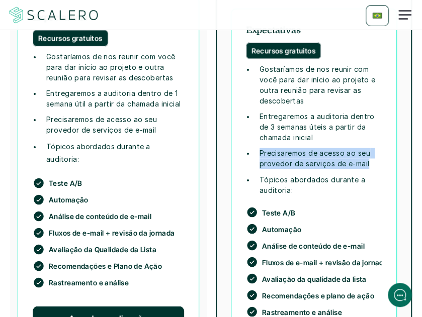
drag, startPoint x: 368, startPoint y: 164, endPoint x: 259, endPoint y: 154, distance: 110.1
click at [260, 154] on strong "Precisaremos de acesso ao seu provedor de serviços de e-mail" at bounding box center [316, 158] width 113 height 19
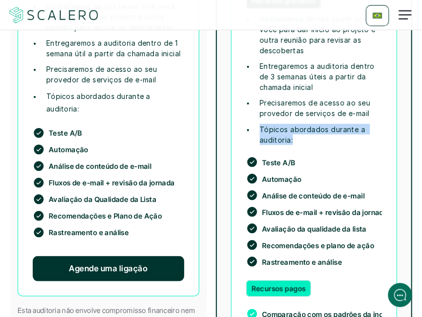
drag, startPoint x: 291, startPoint y: 140, endPoint x: 260, endPoint y: 129, distance: 33.1
click at [260, 129] on strong "Tópicos abordados durante a auditoria:" at bounding box center [314, 134] width 108 height 19
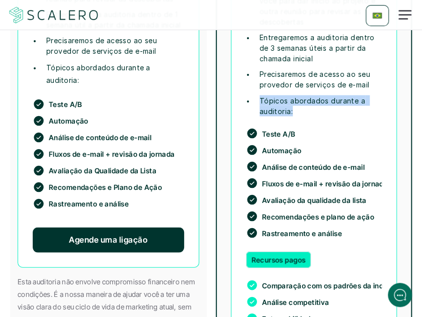
scroll to position [553, 0]
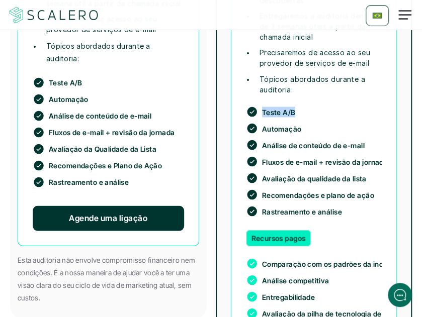
drag, startPoint x: 293, startPoint y: 112, endPoint x: 264, endPoint y: 107, distance: 30.1
click at [264, 107] on p "Teste A/B" at bounding box center [279, 112] width 34 height 11
drag, startPoint x: 300, startPoint y: 128, endPoint x: 263, endPoint y: 124, distance: 37.4
click at [263, 124] on p "Automação" at bounding box center [282, 128] width 40 height 11
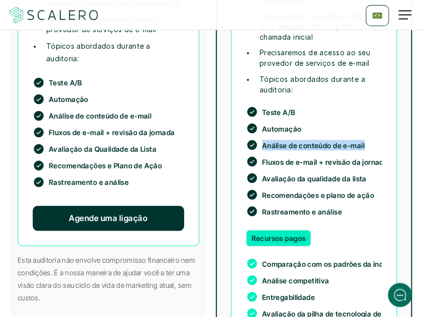
drag, startPoint x: 363, startPoint y: 146, endPoint x: 262, endPoint y: 141, distance: 101.3
click at [262, 141] on p "Análise de conteúdo de e-mail" at bounding box center [313, 145] width 103 height 11
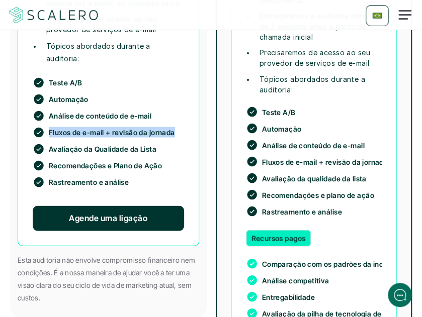
drag, startPoint x: 172, startPoint y: 118, endPoint x: 48, endPoint y: 119, distance: 124.3
click at [48, 126] on div "Fluxos de e-mail + revisão da jornada" at bounding box center [104, 132] width 142 height 12
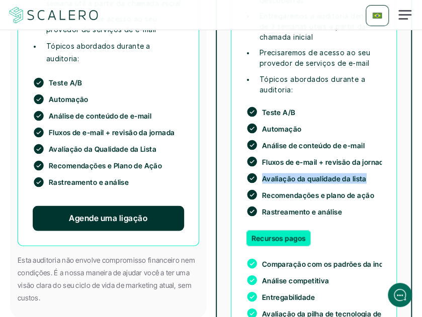
drag, startPoint x: 364, startPoint y: 178, endPoint x: 263, endPoint y: 172, distance: 101.3
click at [263, 172] on div "Teste A/B Automação Análise de conteúdo de e-mail Fluxos de e-mail + revisão da…" at bounding box center [314, 162] width 136 height 125
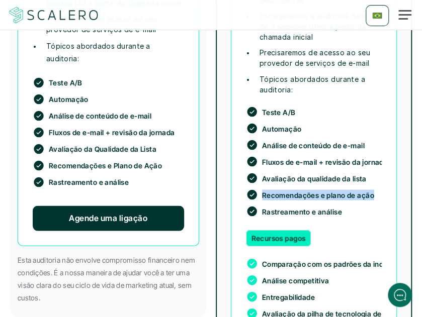
drag, startPoint x: 371, startPoint y: 194, endPoint x: 261, endPoint y: 193, distance: 110.2
click at [261, 193] on div "Recomendações e plano de ação" at bounding box center [310, 195] width 128 height 12
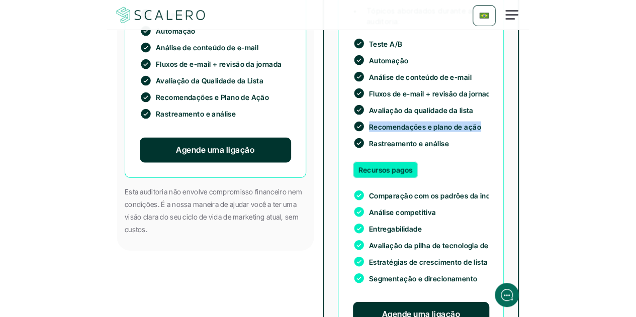
scroll to position [654, 0]
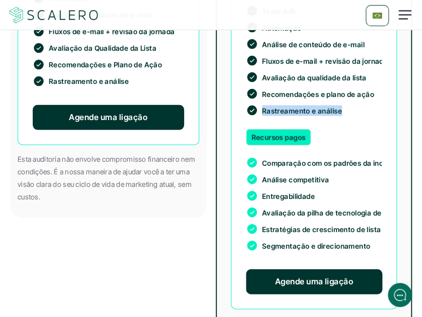
drag, startPoint x: 340, startPoint y: 112, endPoint x: 262, endPoint y: 110, distance: 78.0
click at [262, 110] on p "Rastreamento e análise" at bounding box center [302, 111] width 80 height 11
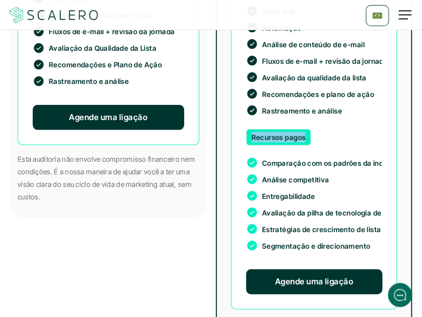
drag, startPoint x: 304, startPoint y: 137, endPoint x: 251, endPoint y: 135, distance: 53.4
click at [251, 135] on div "Recursos pagos" at bounding box center [278, 137] width 65 height 17
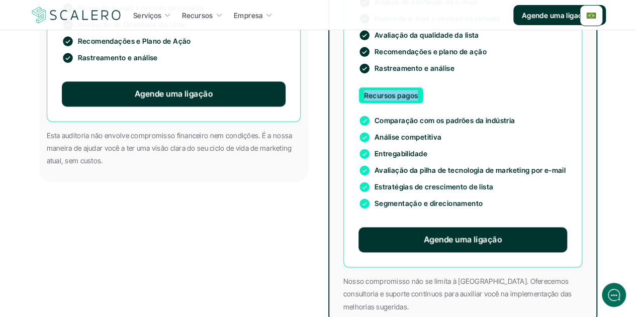
scroll to position [0, 0]
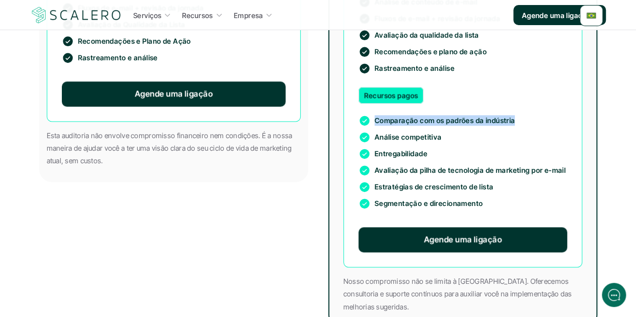
drag, startPoint x: 513, startPoint y: 119, endPoint x: 374, endPoint y: 118, distance: 138.9
click at [375, 118] on p "Comparação com os padrões da indústria" at bounding box center [445, 120] width 141 height 11
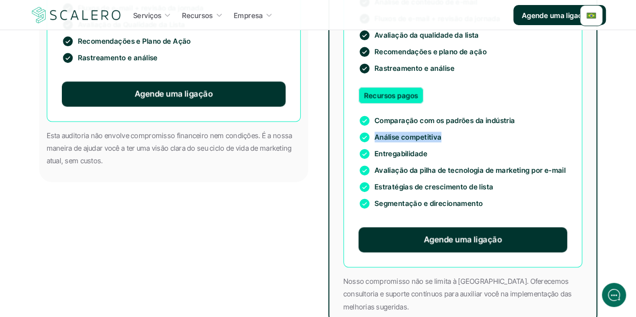
drag, startPoint x: 441, startPoint y: 136, endPoint x: 376, endPoint y: 132, distance: 65.6
click at [376, 132] on p "Análise competitiva" at bounding box center [408, 137] width 67 height 11
drag, startPoint x: 427, startPoint y: 153, endPoint x: 374, endPoint y: 152, distance: 52.8
click at [374, 152] on div "Entregabilidade" at bounding box center [393, 154] width 69 height 12
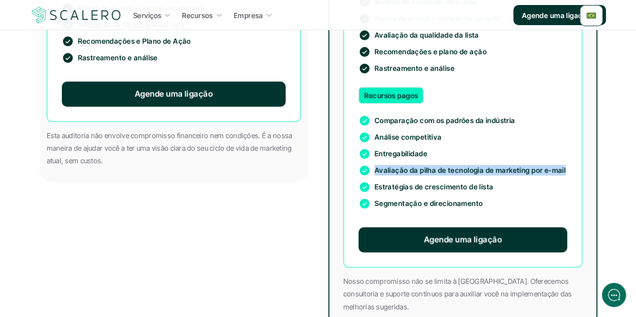
drag, startPoint x: 563, startPoint y: 170, endPoint x: 376, endPoint y: 171, distance: 187.1
click at [376, 171] on p "Avaliação da pilha de tecnologia de marketing por e-mail" at bounding box center [471, 170] width 192 height 11
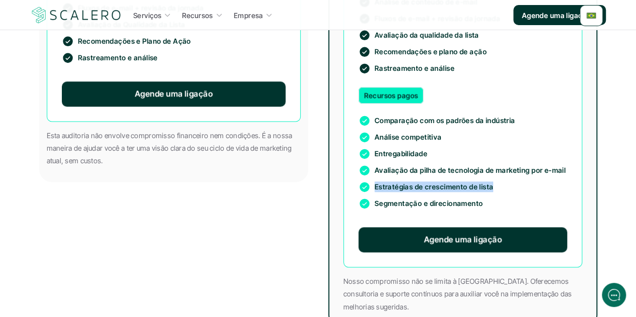
drag, startPoint x: 491, startPoint y: 190, endPoint x: 376, endPoint y: 188, distance: 115.2
click at [376, 188] on p "Estratégias de crescimento de lista" at bounding box center [434, 187] width 119 height 11
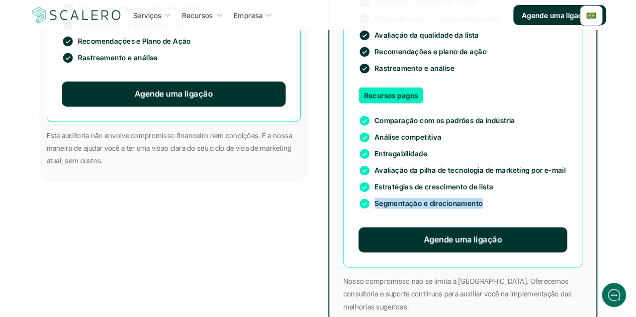
drag, startPoint x: 480, startPoint y: 204, endPoint x: 376, endPoint y: 202, distance: 104.2
click at [376, 202] on p "Segmentação e direcionamento" at bounding box center [429, 203] width 109 height 11
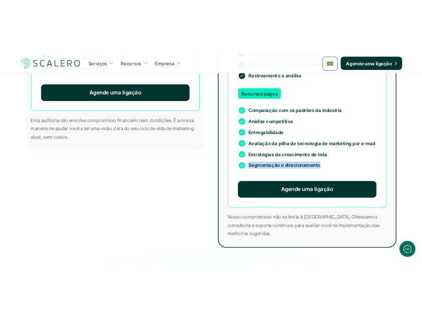
scroll to position [704, 0]
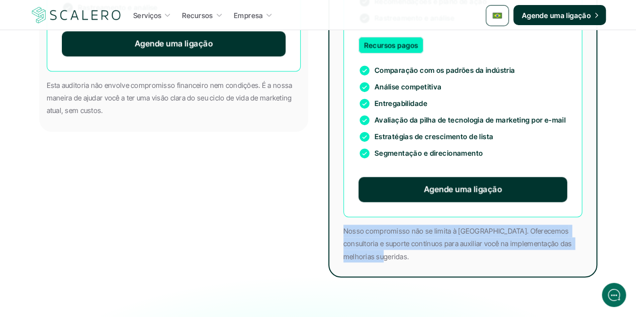
drag, startPoint x: 376, startPoint y: 257, endPoint x: 340, endPoint y: 235, distance: 42.5
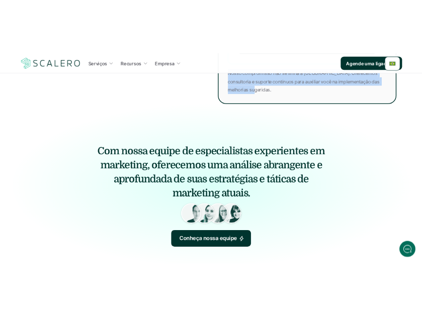
scroll to position [0, 0]
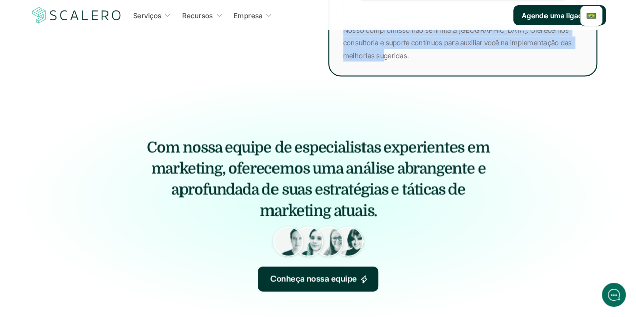
drag, startPoint x: 368, startPoint y: 206, endPoint x: 147, endPoint y: 148, distance: 228.2
click at [147, 148] on h4 "Com nossa equipe de especialistas experientes em marketing, oferecemos uma anál…" at bounding box center [318, 179] width 352 height 85
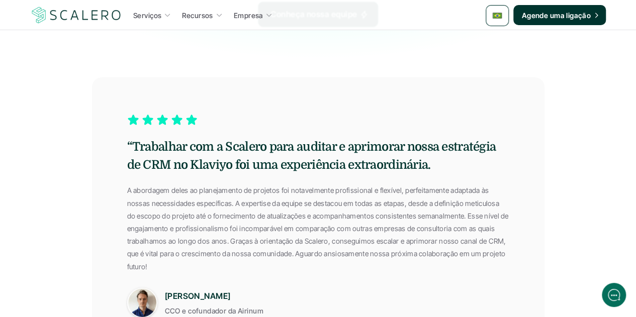
scroll to position [1186, 0]
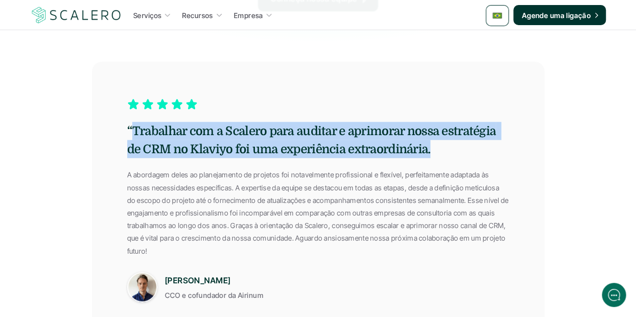
drag, startPoint x: 430, startPoint y: 151, endPoint x: 135, endPoint y: 135, distance: 295.2
click at [135, 135] on h5 "“Trabalhar com a Scalero para auditar e aprimorar nossa estratégia de CRM no Kl…" at bounding box center [318, 140] width 382 height 36
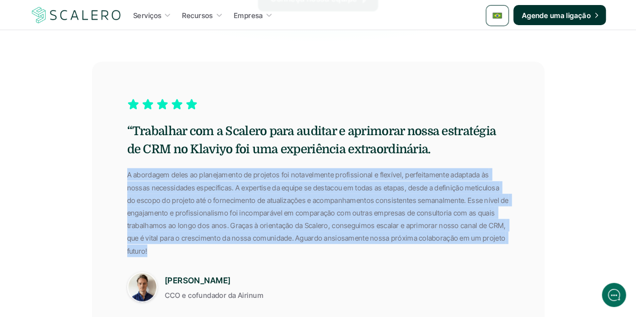
drag, startPoint x: 148, startPoint y: 250, endPoint x: 119, endPoint y: 177, distance: 79.0
click at [119, 177] on div "“Trabalhar com a Scalero para auditar e aprimorar nossa estratégia de CRM no Kl…" at bounding box center [318, 200] width 453 height 276
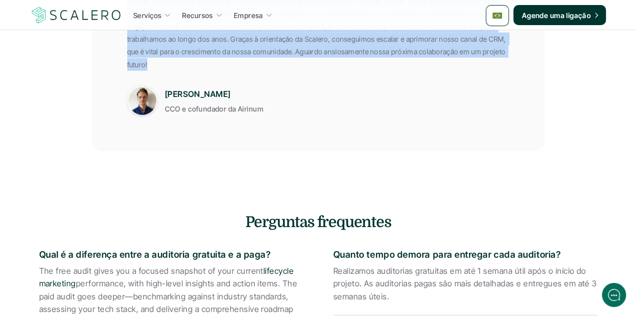
scroll to position [1437, 0]
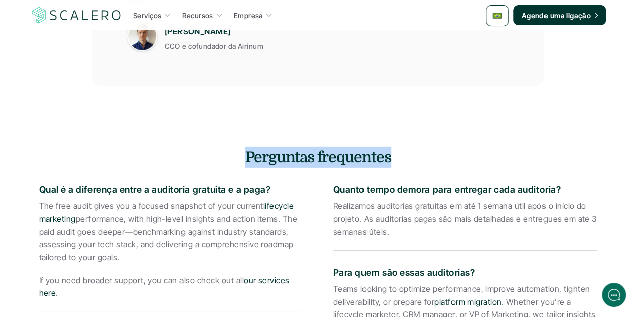
drag, startPoint x: 381, startPoint y: 156, endPoint x: 241, endPoint y: 148, distance: 139.6
click at [241, 148] on h4 "Perguntas frequentes" at bounding box center [318, 157] width 589 height 21
click at [358, 162] on h4 "Perguntas frequentes" at bounding box center [318, 157] width 589 height 21
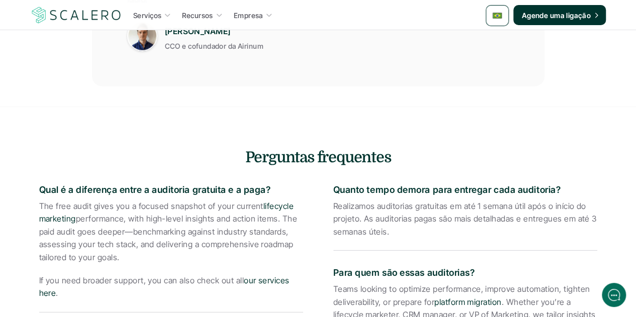
click at [358, 162] on h4 "Perguntas frequentes" at bounding box center [318, 157] width 589 height 21
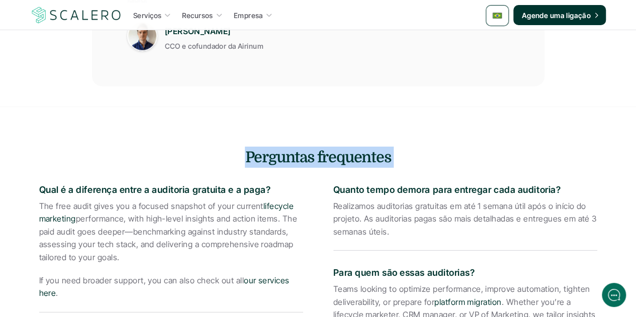
click at [358, 162] on h4 "Perguntas frequentes" at bounding box center [318, 157] width 589 height 21
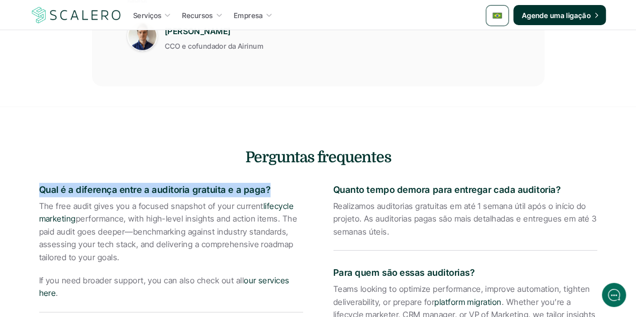
drag, startPoint x: 268, startPoint y: 191, endPoint x: 38, endPoint y: 185, distance: 229.5
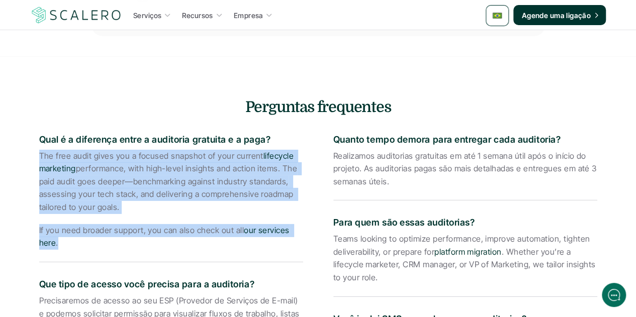
drag, startPoint x: 57, startPoint y: 241, endPoint x: 37, endPoint y: 156, distance: 87.7
click at [37, 156] on div "Perguntas frequentes Qual é a diferença entre a auditoria gratuita e a paga? Th…" at bounding box center [318, 318] width 589 height 443
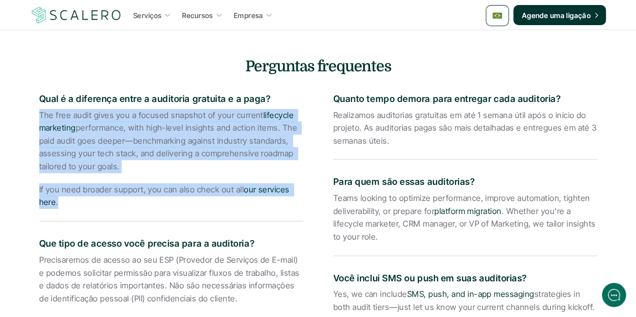
scroll to position [1538, 0]
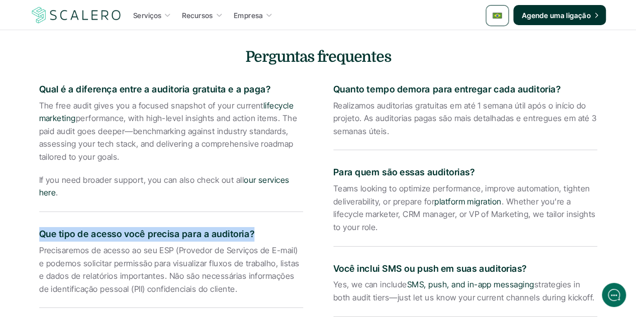
drag, startPoint x: 251, startPoint y: 232, endPoint x: 36, endPoint y: 228, distance: 214.4
click at [36, 228] on div "Perguntas frequentes Qual é a diferença entre a auditoria gratuita e a paga? Th…" at bounding box center [318, 267] width 589 height 443
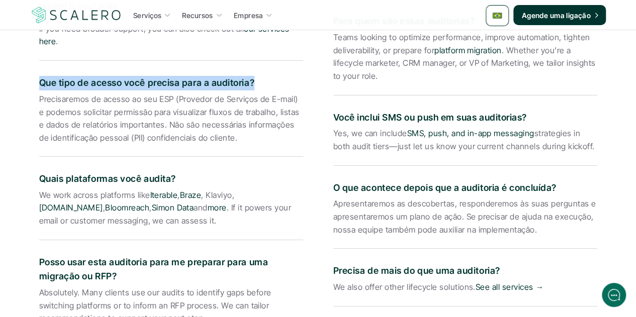
scroll to position [1739, 0]
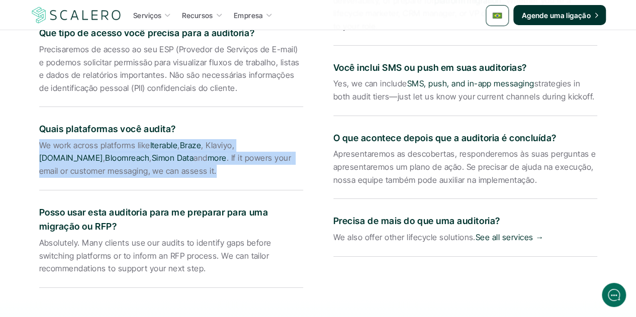
drag, startPoint x: 146, startPoint y: 172, endPoint x: 38, endPoint y: 148, distance: 111.2
click at [38, 148] on div "Perguntas frequentes Qual é a diferença entre a auditoria gratuita e a paga? Th…" at bounding box center [318, 66] width 589 height 443
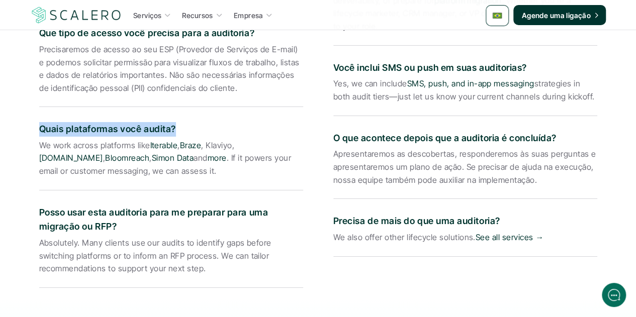
drag, startPoint x: 170, startPoint y: 126, endPoint x: 40, endPoint y: 129, distance: 129.8
click at [40, 129] on p "Quais plataformas você audita?" at bounding box center [171, 129] width 264 height 15
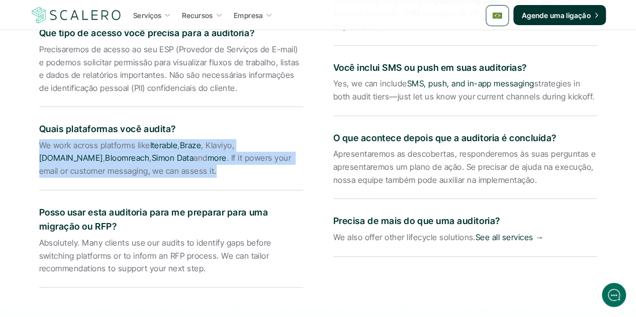
drag, startPoint x: 147, startPoint y: 173, endPoint x: 39, endPoint y: 148, distance: 110.3
click at [39, 148] on p "We work across platforms like Iterable , Braze , Klaviyo, Customer.io , Bloomre…" at bounding box center [171, 158] width 264 height 39
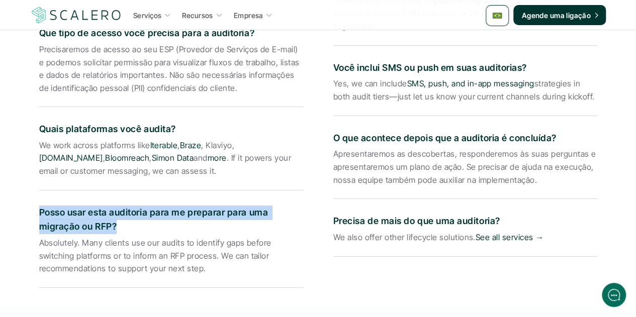
drag, startPoint x: 117, startPoint y: 225, endPoint x: 41, endPoint y: 214, distance: 76.3
click at [41, 214] on p "Posso usar esta auditoria para me preparar para uma migração ou RFP?" at bounding box center [171, 220] width 264 height 29
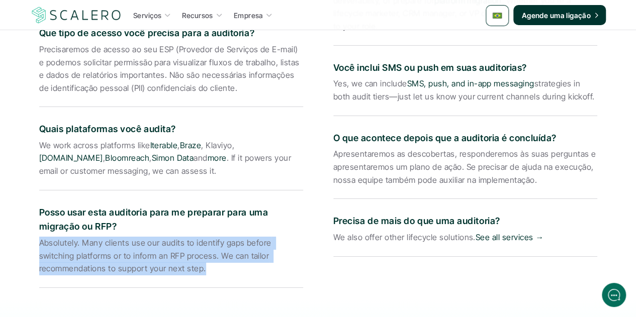
drag, startPoint x: 203, startPoint y: 270, endPoint x: 38, endPoint y: 244, distance: 167.0
click at [38, 244] on div "Perguntas frequentes Qual é a diferença entre a auditoria gratuita e a paga? Th…" at bounding box center [318, 66] width 589 height 443
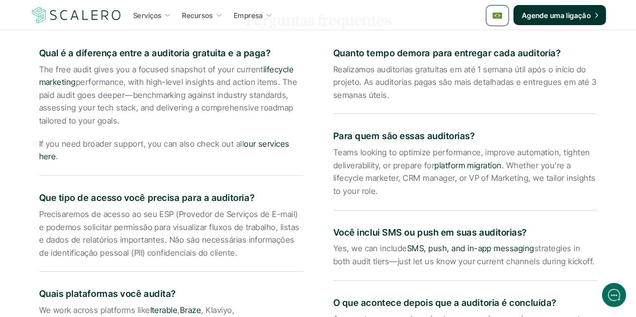
scroll to position [1437, 0]
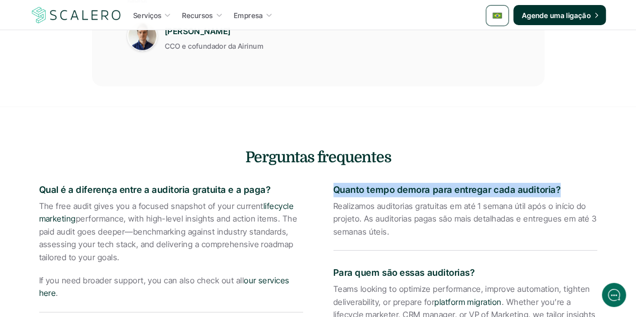
drag, startPoint x: 551, startPoint y: 188, endPoint x: 336, endPoint y: 191, distance: 215.3
click at [336, 190] on p "Quanto tempo demora para entregar cada auditoria?" at bounding box center [466, 190] width 264 height 15
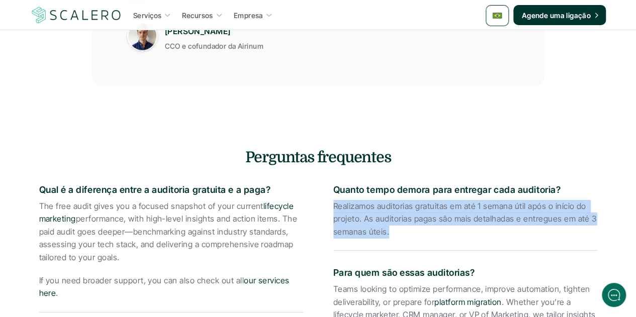
drag, startPoint x: 388, startPoint y: 233, endPoint x: 330, endPoint y: 211, distance: 62.9
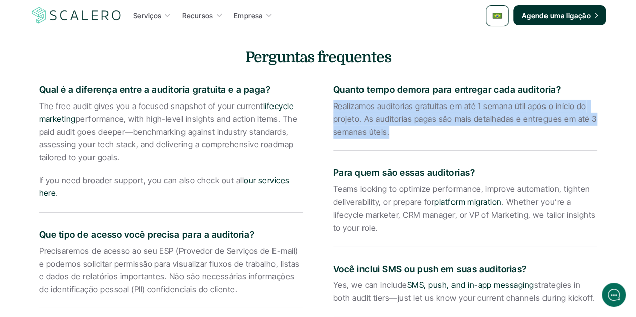
scroll to position [1538, 0]
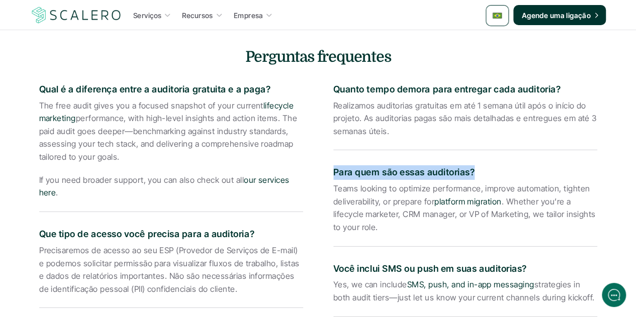
drag, startPoint x: 474, startPoint y: 174, endPoint x: 335, endPoint y: 177, distance: 139.4
click at [335, 177] on p "Para quem são essas auditorias?" at bounding box center [466, 173] width 264 height 15
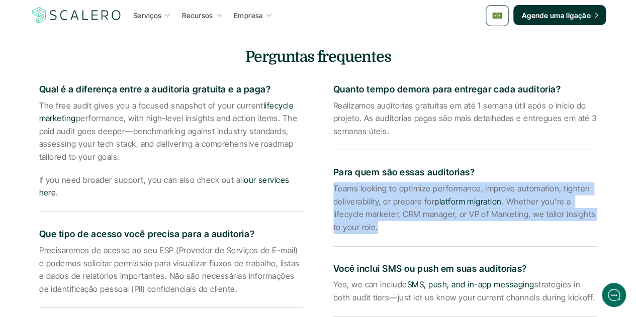
drag, startPoint x: 377, startPoint y: 230, endPoint x: 329, endPoint y: 192, distance: 61.2
click at [329, 192] on div "Qual é a diferença entre a auditoria gratuita e a paga? The free audit gives yo…" at bounding box center [318, 280] width 558 height 417
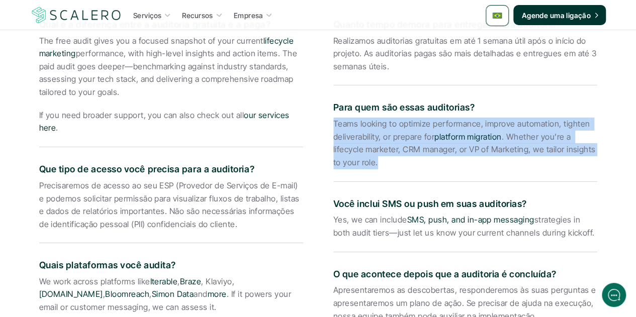
scroll to position [1639, 0]
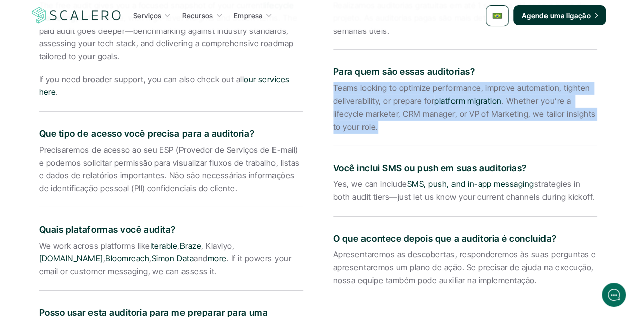
drag, startPoint x: 528, startPoint y: 168, endPoint x: 334, endPoint y: 167, distance: 194.7
click at [334, 167] on p "Você inclui SMS ou push em suas auditorias?" at bounding box center [466, 168] width 264 height 15
drag, startPoint x: 590, startPoint y: 198, endPoint x: 333, endPoint y: 184, distance: 257.5
click at [334, 184] on p "Yes, we can include SMS, push, and in-app messaging strategies in both audit ti…" at bounding box center [466, 191] width 264 height 26
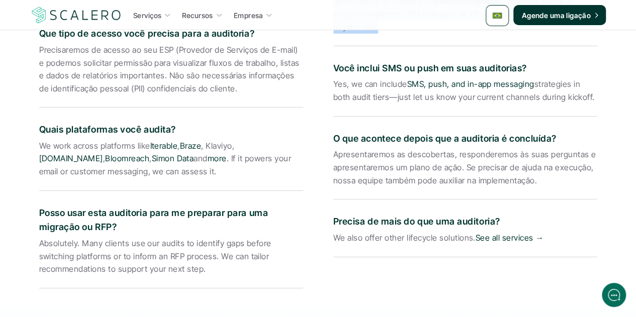
scroll to position [1739, 0]
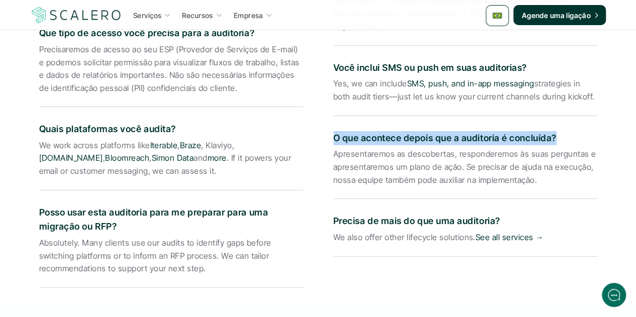
drag, startPoint x: 548, startPoint y: 138, endPoint x: 335, endPoint y: 136, distance: 213.3
click at [335, 136] on p "O que acontece depois que a auditoria é concluída?" at bounding box center [466, 138] width 264 height 15
drag, startPoint x: 536, startPoint y: 182, endPoint x: 329, endPoint y: 157, distance: 208.7
click at [329, 157] on div "Qual é a diferença entre a auditoria gratuita e a paga? The free audit gives yo…" at bounding box center [318, 79] width 558 height 417
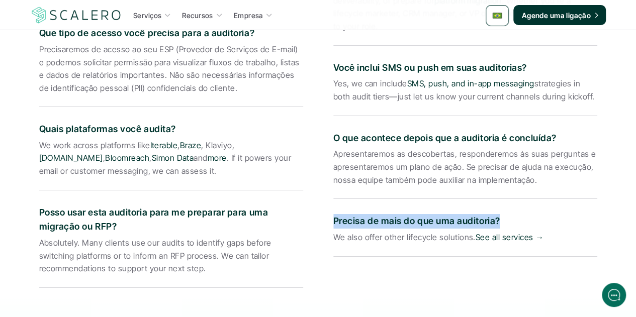
drag, startPoint x: 498, startPoint y: 223, endPoint x: 335, endPoint y: 222, distance: 163.5
click at [335, 222] on p "Precisa de mais do que uma auditoria?" at bounding box center [466, 221] width 264 height 15
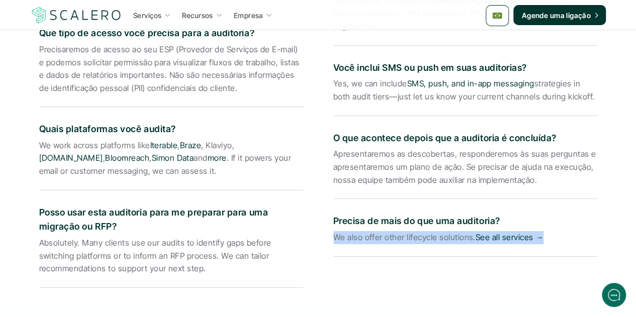
drag, startPoint x: 333, startPoint y: 237, endPoint x: 551, endPoint y: 243, distance: 218.9
click at [551, 243] on div "Qual é a diferença entre a auditoria gratuita e a paga? The free audit gives yo…" at bounding box center [318, 79] width 558 height 417
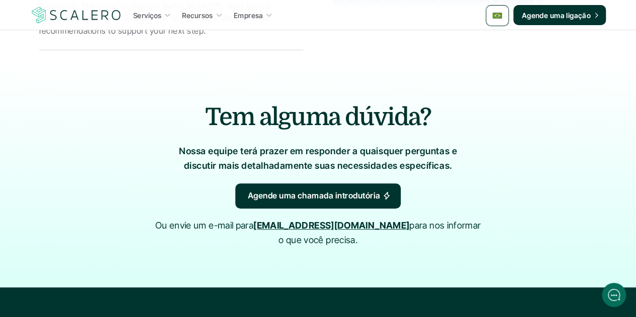
scroll to position [1940, 0]
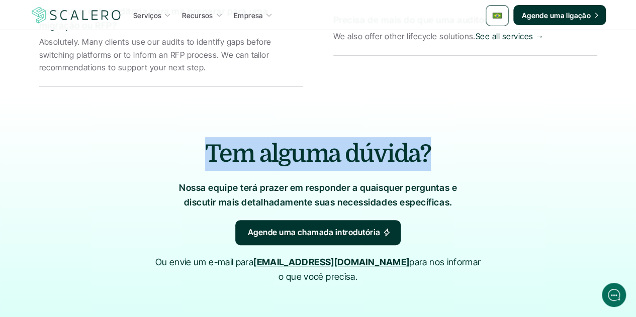
drag, startPoint x: 427, startPoint y: 149, endPoint x: 206, endPoint y: 149, distance: 220.4
click at [206, 149] on h2 "Tem alguma dúvida?" at bounding box center [318, 154] width 523 height 34
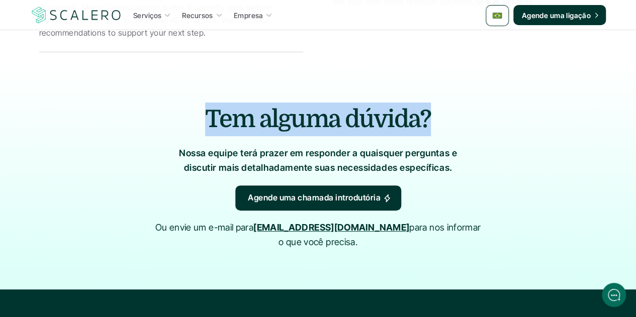
scroll to position [1991, 0]
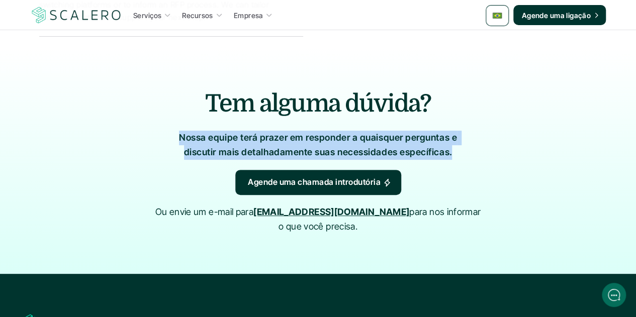
drag, startPoint x: 442, startPoint y: 153, endPoint x: 173, endPoint y: 139, distance: 270.0
click at [173, 139] on div "Tem alguma dúvida? Nossa equipe terá prazer em responder a quaisquer perguntas …" at bounding box center [319, 160] width 604 height 227
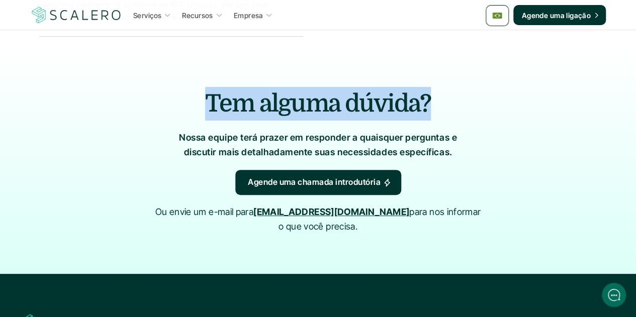
drag, startPoint x: 386, startPoint y: 94, endPoint x: 205, endPoint y: 92, distance: 180.6
click at [205, 92] on h2 "Tem alguma dúvida?" at bounding box center [318, 104] width 523 height 34
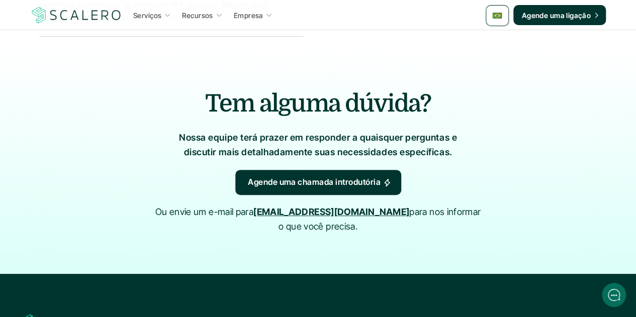
click at [433, 99] on h2 "Tem alguma dúvida?" at bounding box center [318, 104] width 523 height 34
drag, startPoint x: 433, startPoint y: 98, endPoint x: 207, endPoint y: 101, distance: 225.4
click at [207, 101] on h2 "Tem alguma dúvida?" at bounding box center [318, 104] width 523 height 34
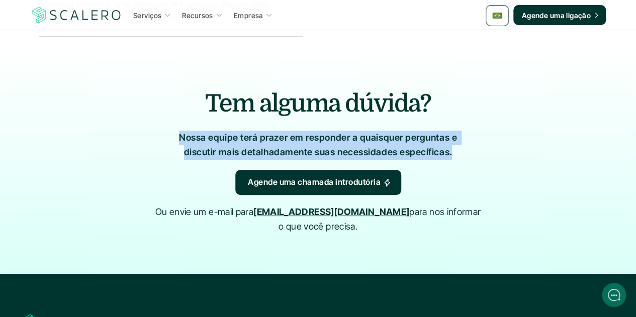
drag, startPoint x: 451, startPoint y: 156, endPoint x: 177, endPoint y: 140, distance: 275.2
click at [177, 140] on div "Tem alguma dúvida? Nossa equipe terá prazer em responder a quaisquer perguntas …" at bounding box center [319, 160] width 604 height 227
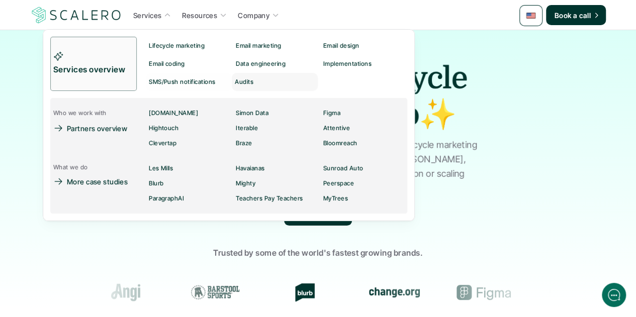
click at [244, 86] on div "Audits" at bounding box center [247, 82] width 25 height 12
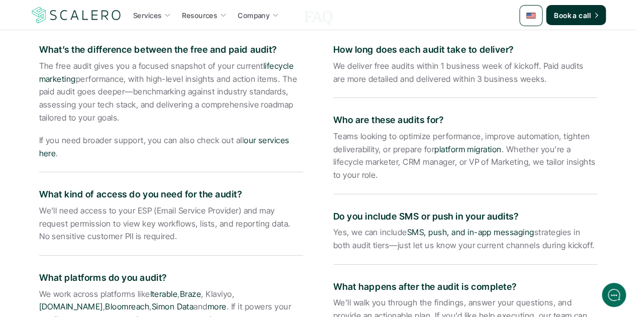
scroll to position [1509, 0]
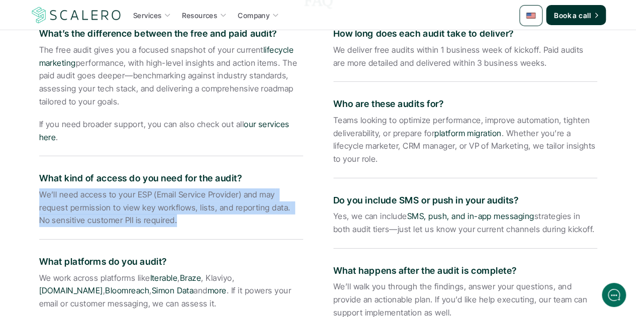
drag, startPoint x: 129, startPoint y: 208, endPoint x: 38, endPoint y: 181, distance: 94.7
click at [38, 181] on div "FAQ What’s the difference between the free and paid audit? The free audit gives…" at bounding box center [318, 198] width 589 height 416
copy p "We’ll need access to your ESP (Email Service Provider) and may request permissi…"
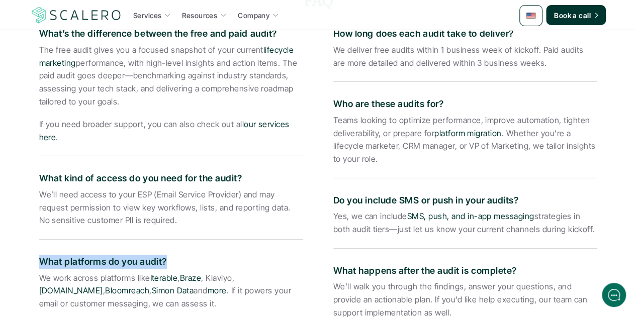
drag, startPoint x: 166, startPoint y: 247, endPoint x: 36, endPoint y: 249, distance: 129.8
click at [36, 249] on div "FAQ What’s the difference between the free and paid audit? The free audit gives…" at bounding box center [318, 198] width 589 height 416
copy p "What platforms do you audit?"
